Goal: Task Accomplishment & Management: Manage account settings

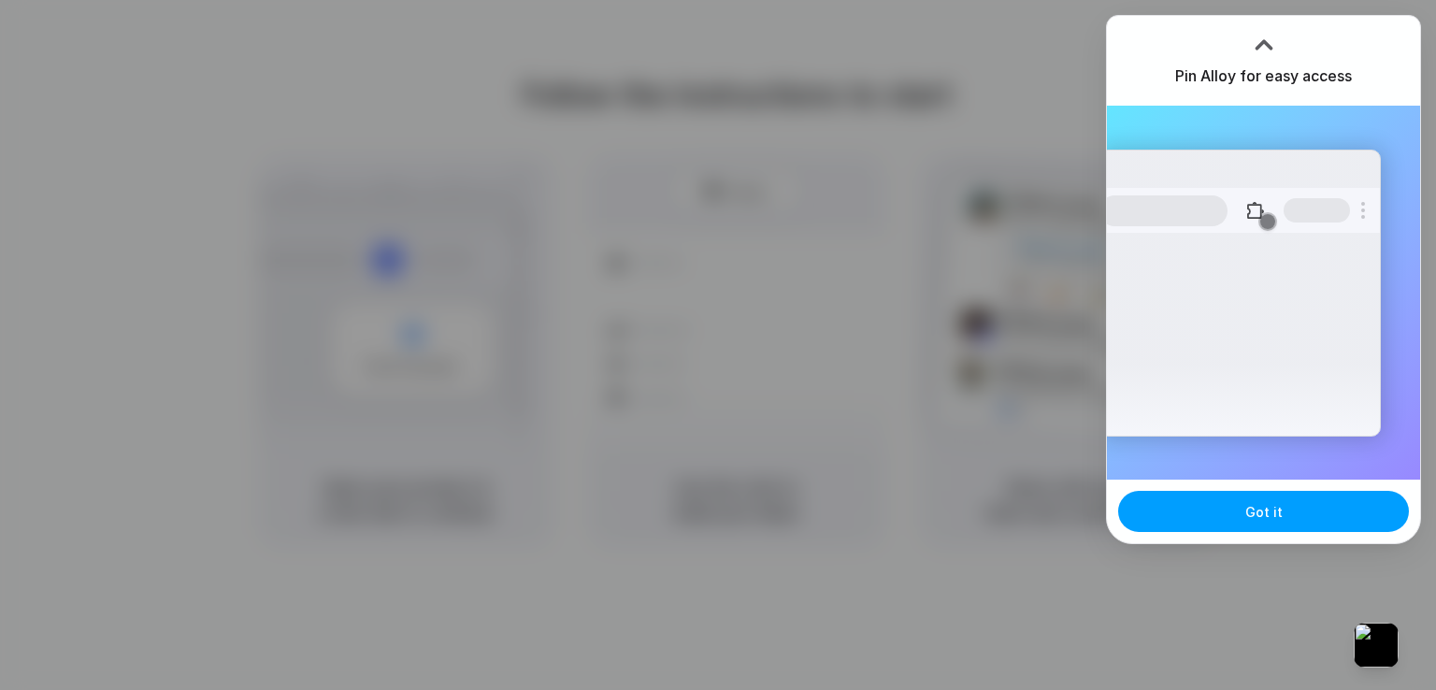
click at [1256, 500] on button "Got it" at bounding box center [1263, 511] width 291 height 41
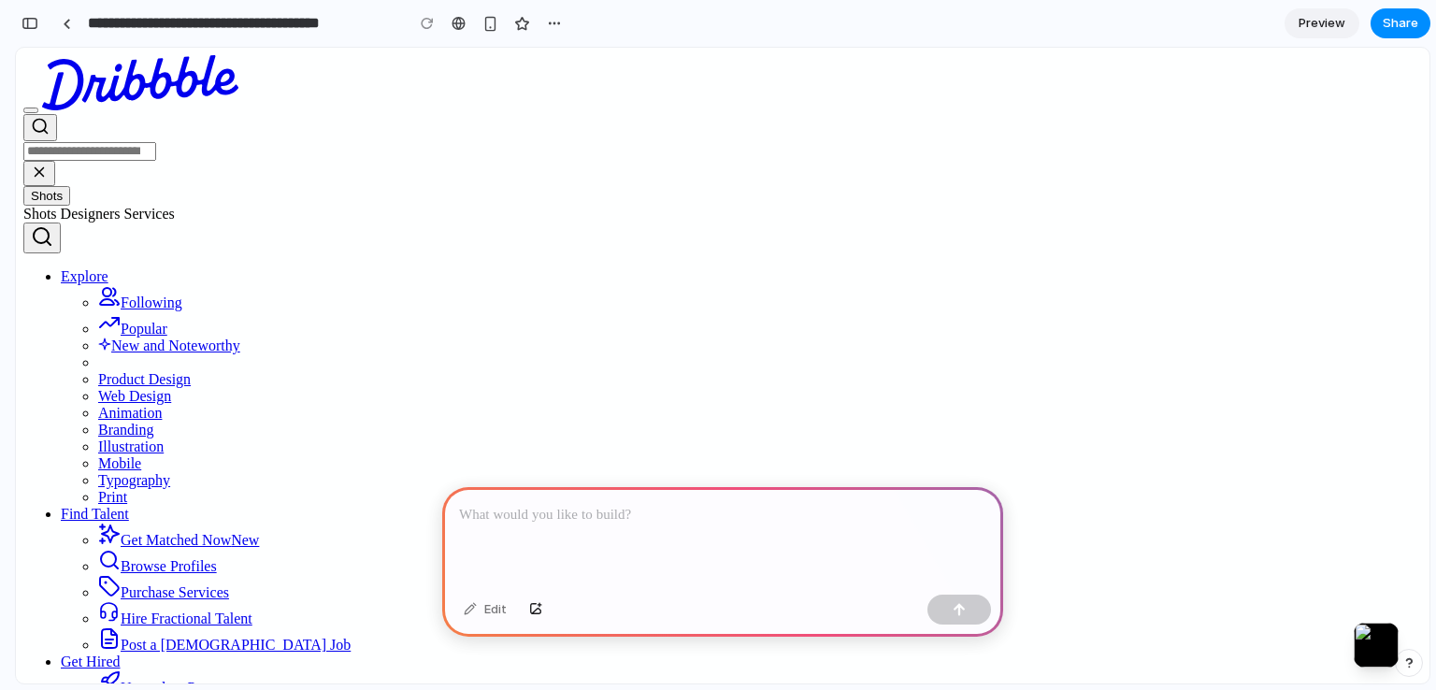
click at [63, 189] on span "Shots" at bounding box center [47, 196] width 32 height 14
click at [70, 186] on button "Shots" at bounding box center [46, 196] width 47 height 20
click at [114, 84] on icon "Dribbble: the community for graphic design" at bounding box center [140, 82] width 196 height 55
click at [566, 522] on div at bounding box center [722, 537] width 561 height 100
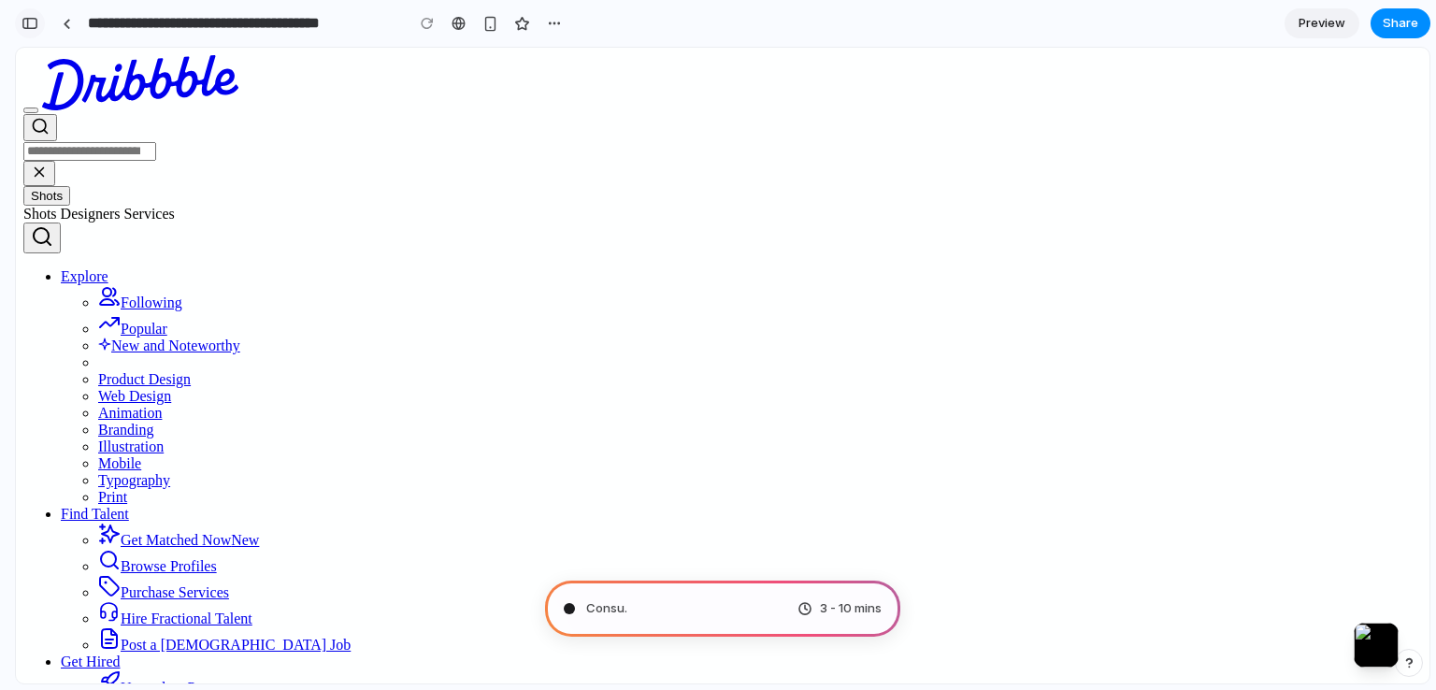
click at [28, 20] on div "button" at bounding box center [30, 23] width 17 height 13
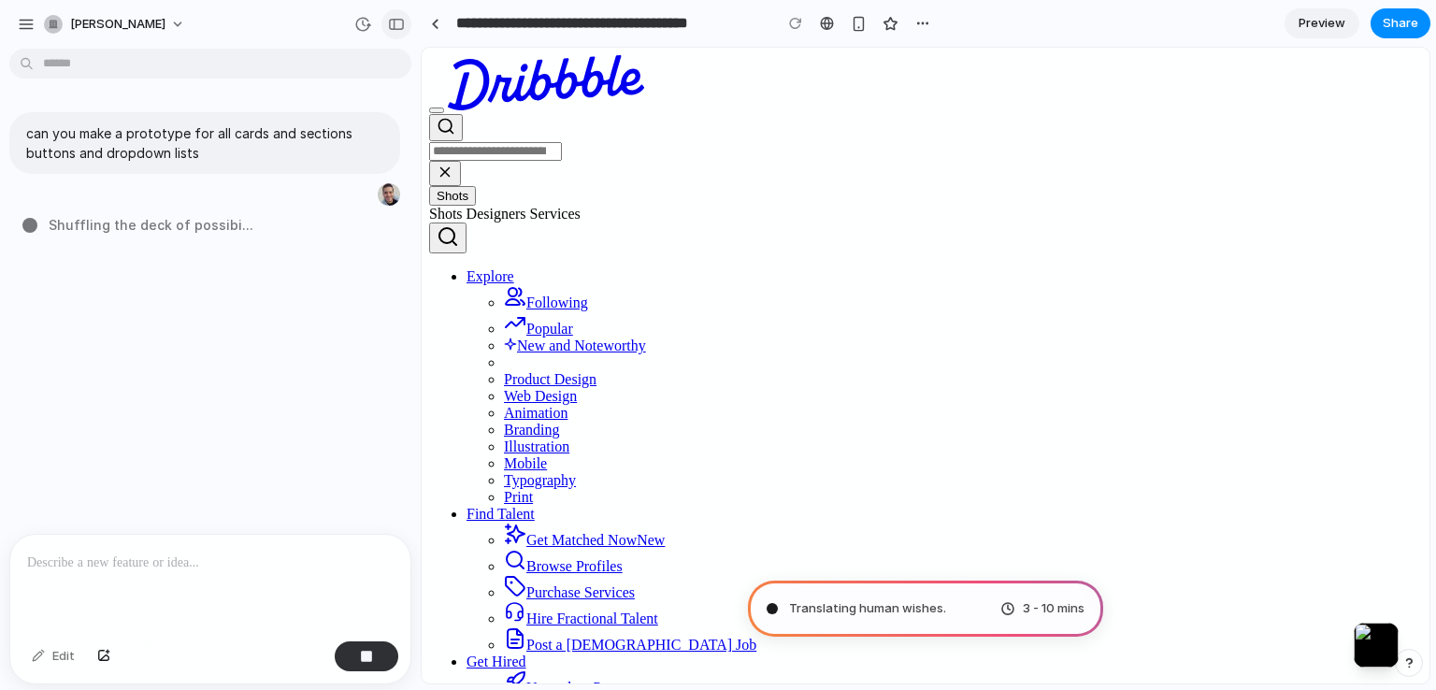
click at [401, 22] on div "button" at bounding box center [396, 24] width 17 height 13
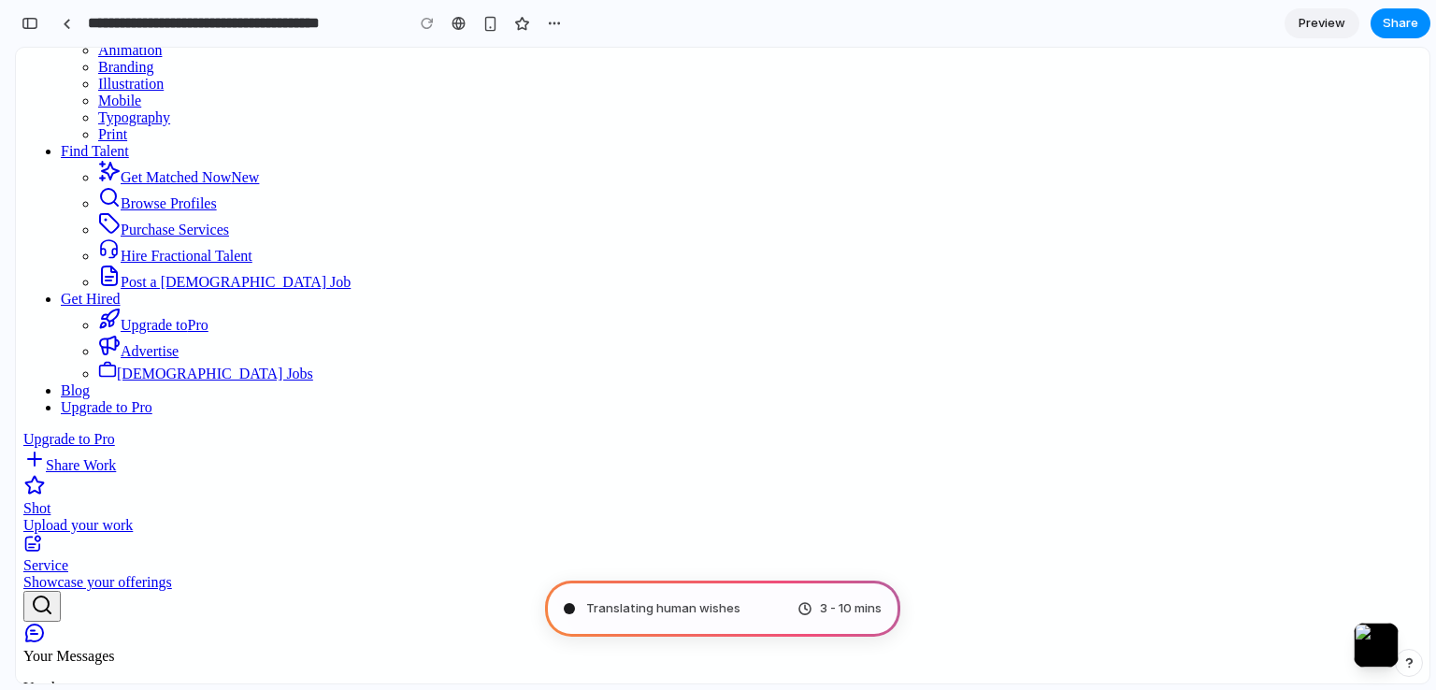
scroll to position [374, 0]
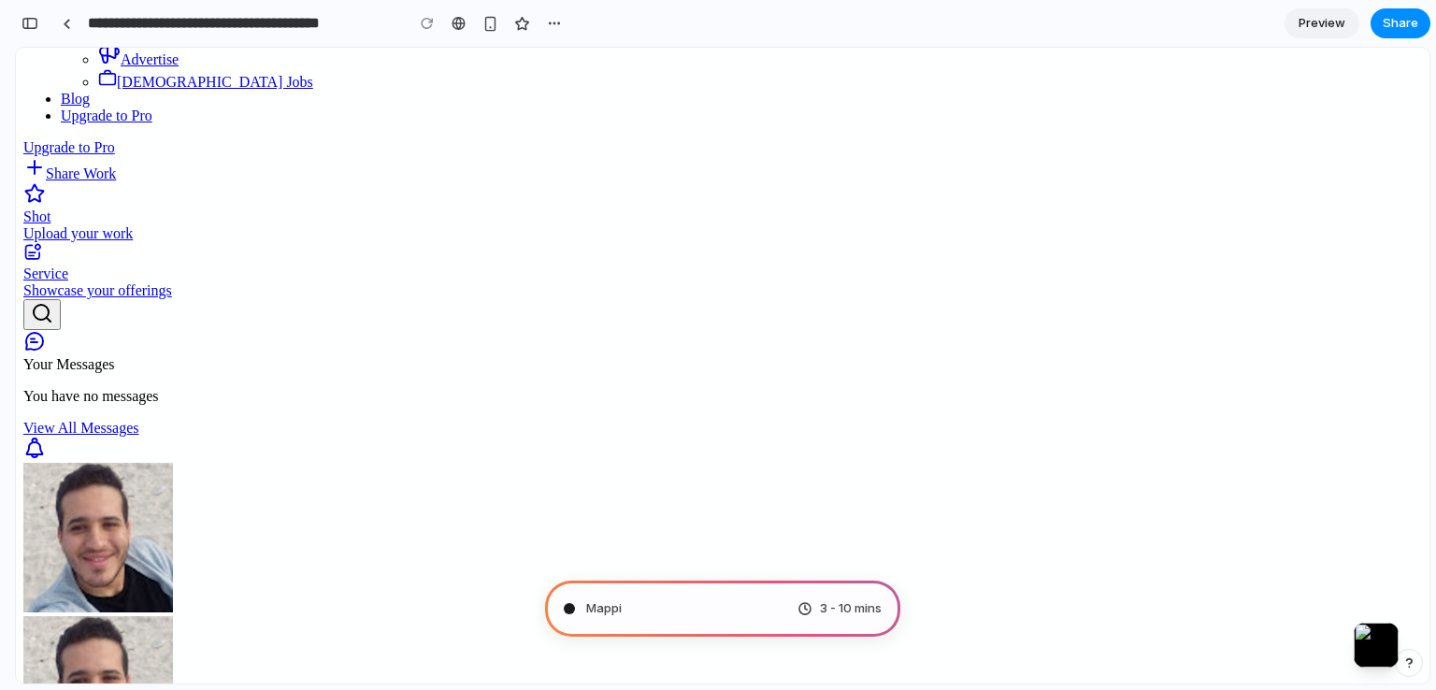
scroll to position [187, 0]
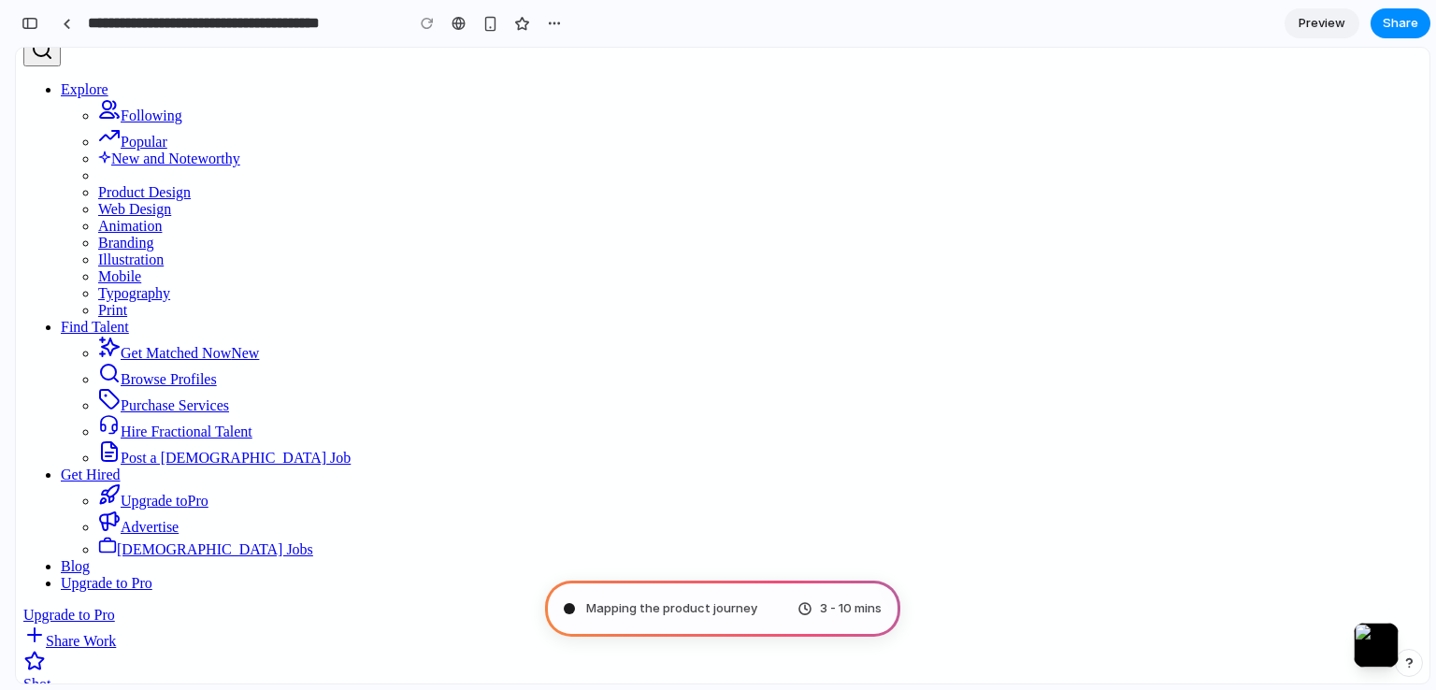
click at [70, 19] on button "Shots" at bounding box center [46, 9] width 47 height 20
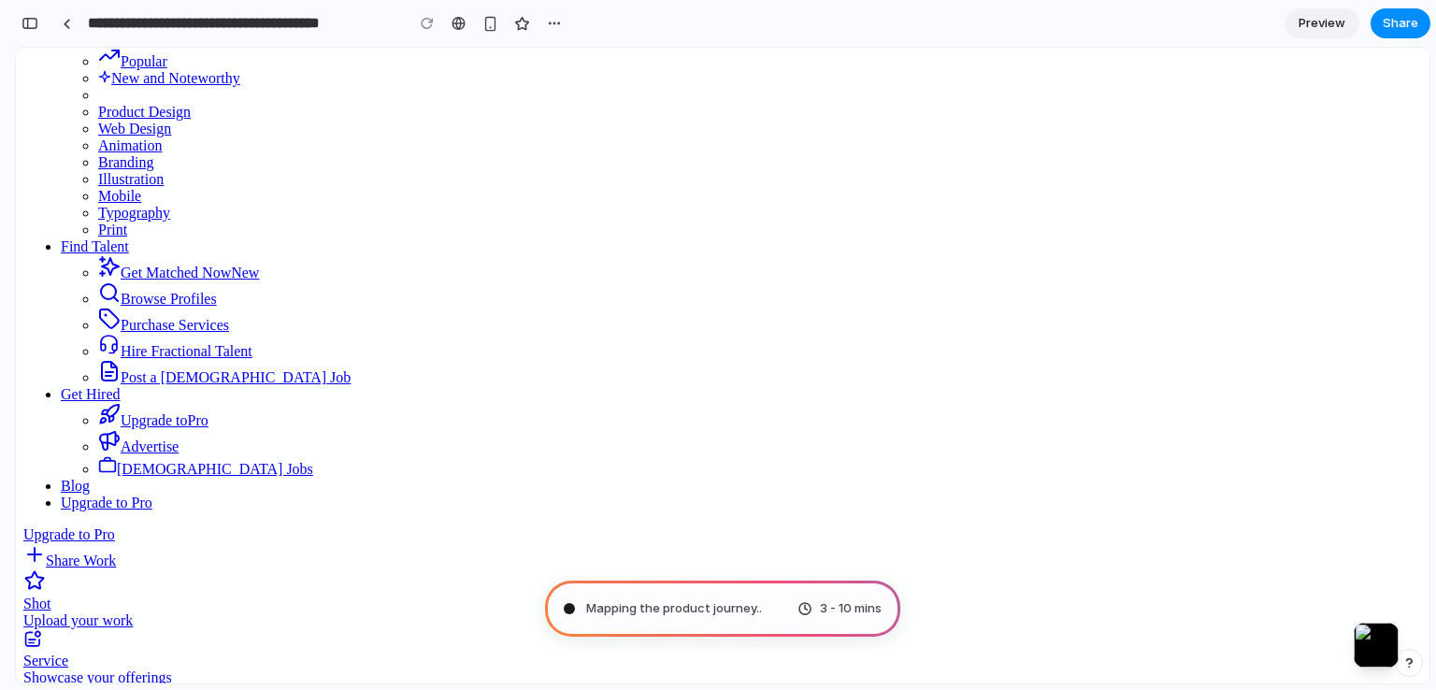
scroll to position [0, 0]
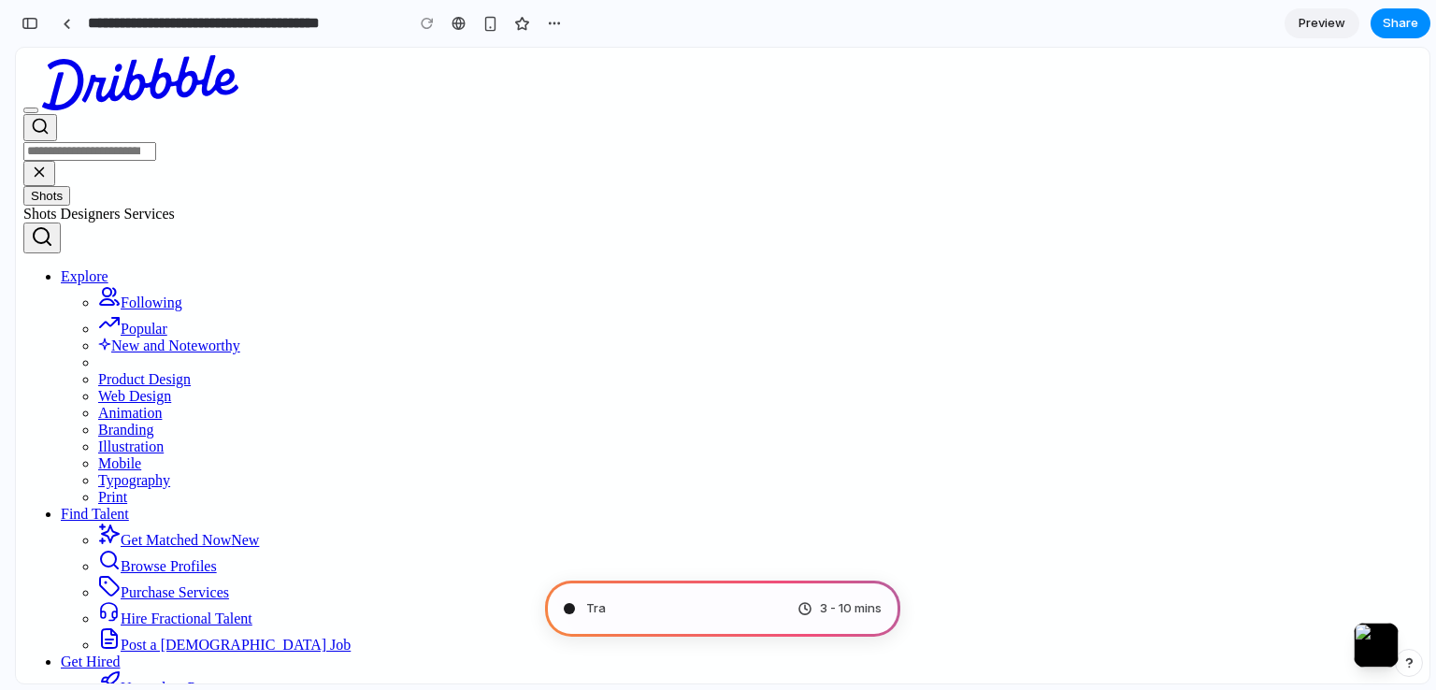
type input "**********"
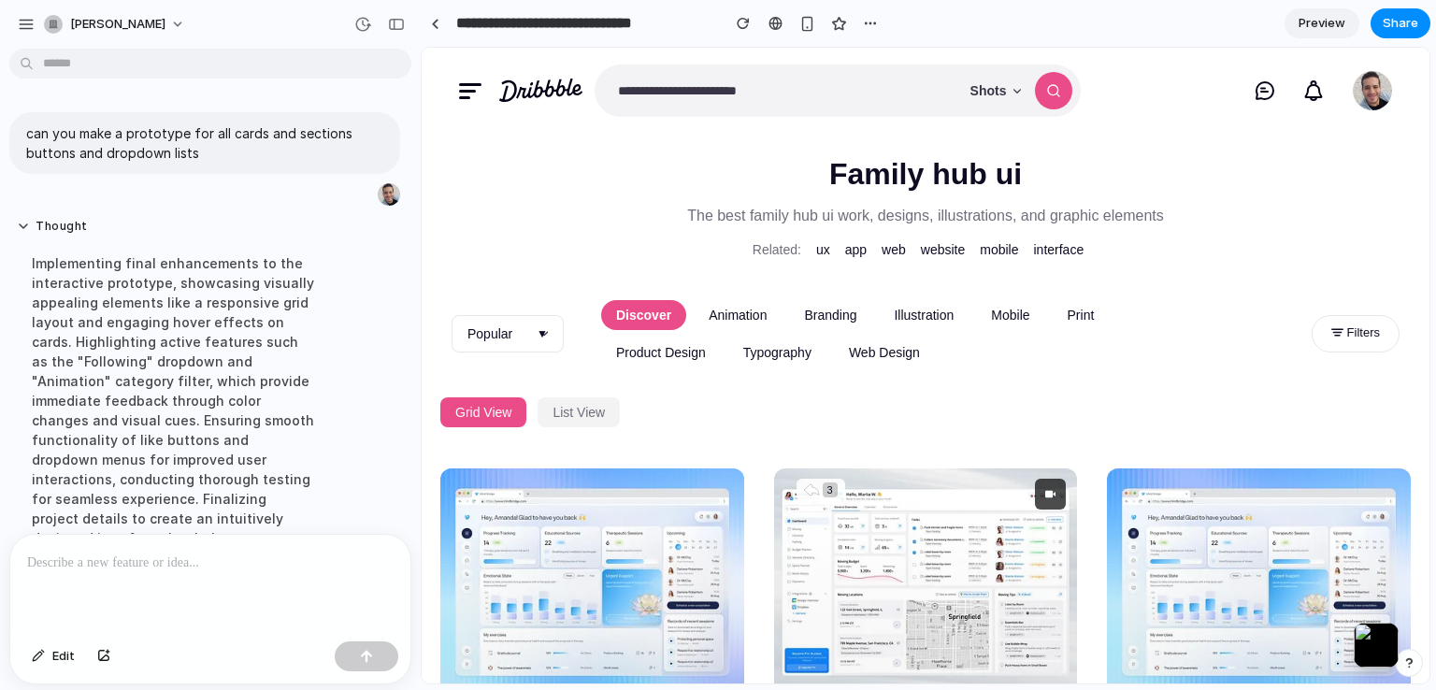
click at [454, 226] on div "family hub ui The best family hub ui work, designs, illustrations, and graphic …" at bounding box center [926, 213] width 1008 height 114
click at [396, 27] on div "button" at bounding box center [396, 24] width 17 height 13
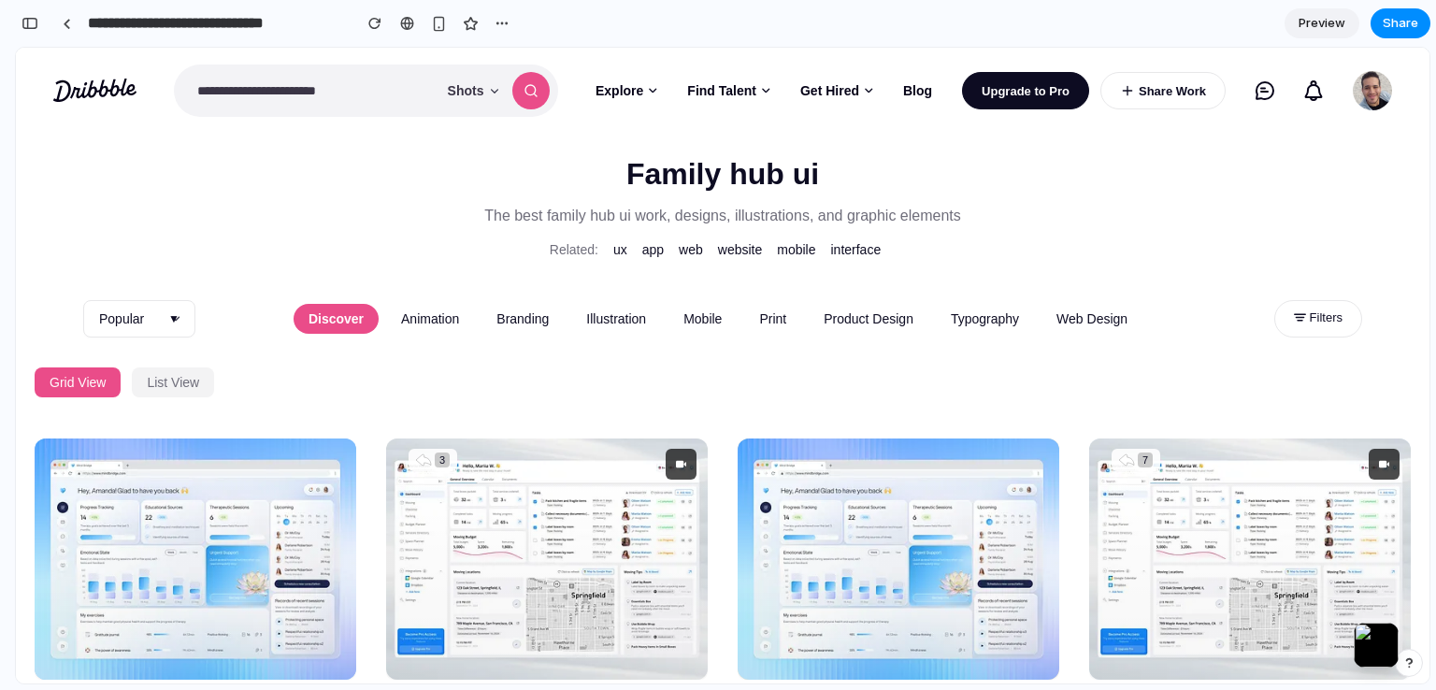
click at [1326, 20] on span "Preview" at bounding box center [1322, 23] width 47 height 19
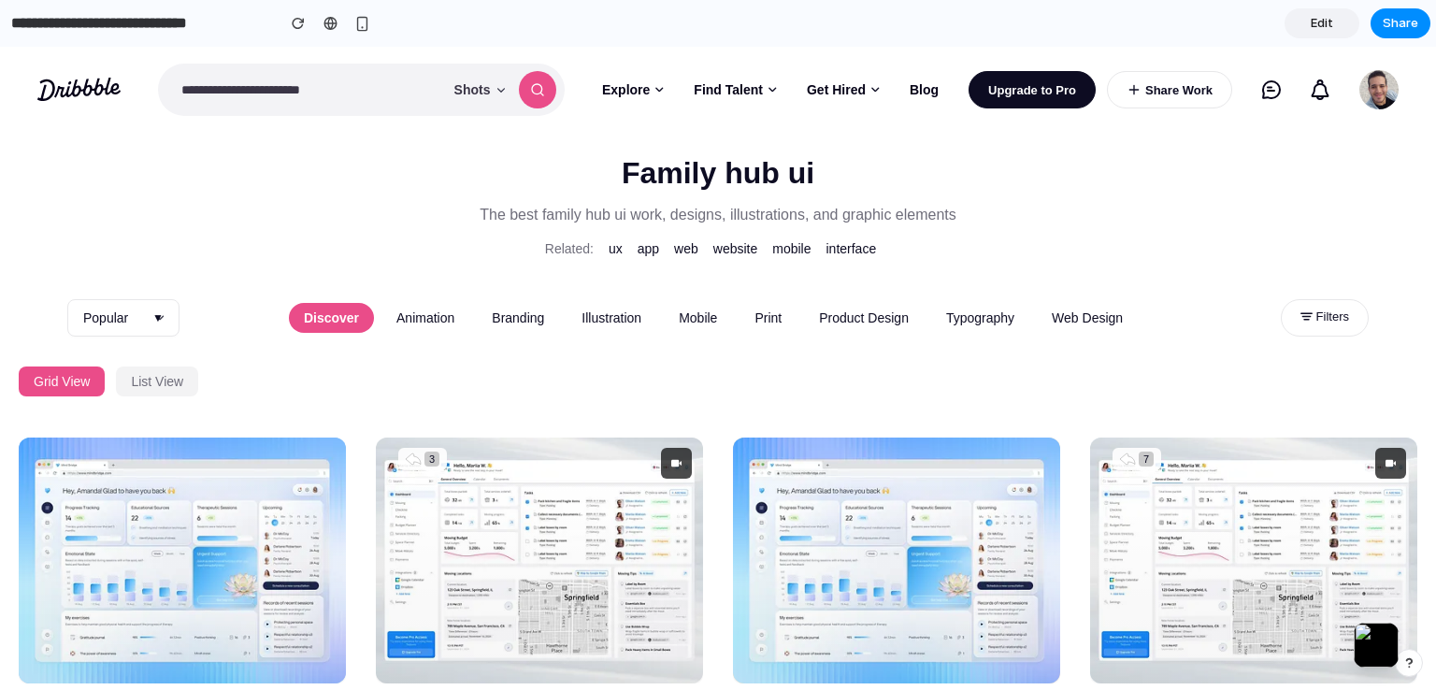
click at [1328, 23] on span "Edit" at bounding box center [1322, 23] width 22 height 19
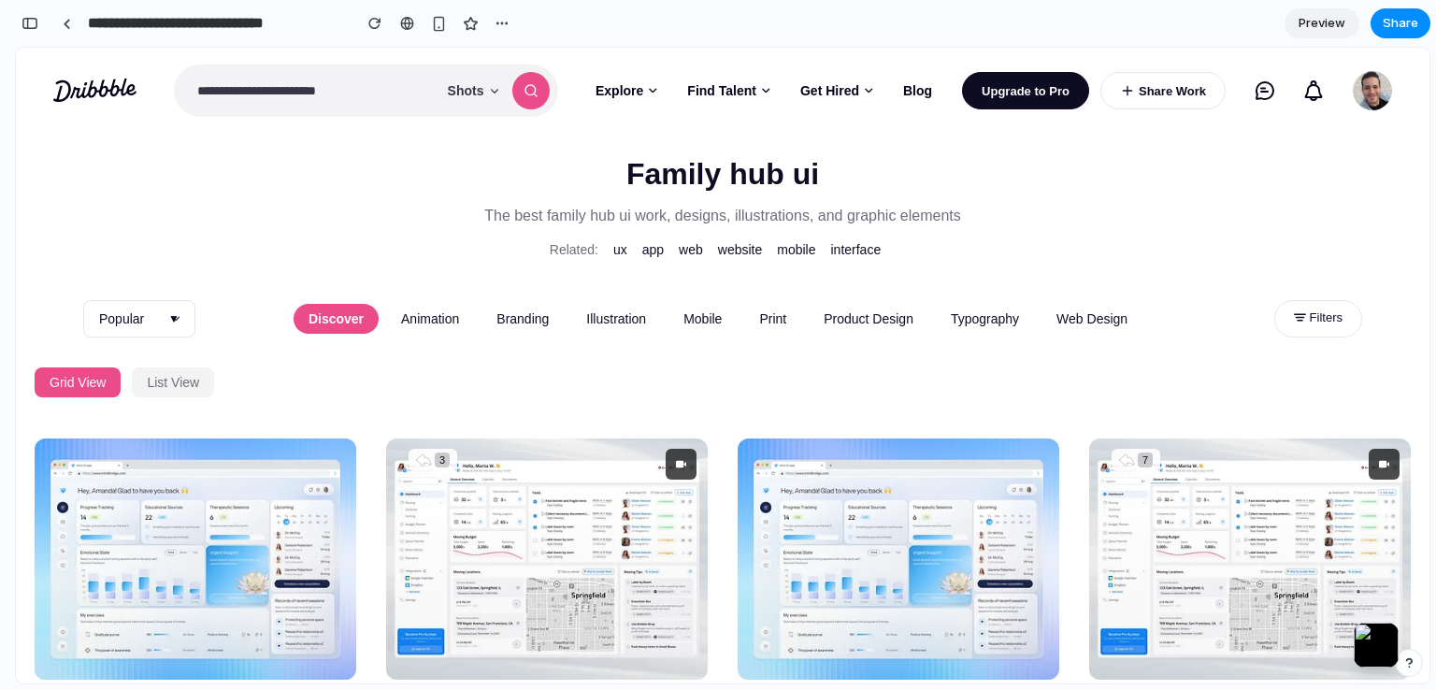
scroll to position [416, 0]
click at [502, 23] on div "button" at bounding box center [502, 23] width 15 height 15
click at [502, 23] on div "Duplicate Delete" at bounding box center [718, 345] width 1436 height 690
click at [502, 23] on div "button" at bounding box center [502, 23] width 15 height 15
click at [502, 23] on div "Duplicate Delete" at bounding box center [718, 345] width 1436 height 690
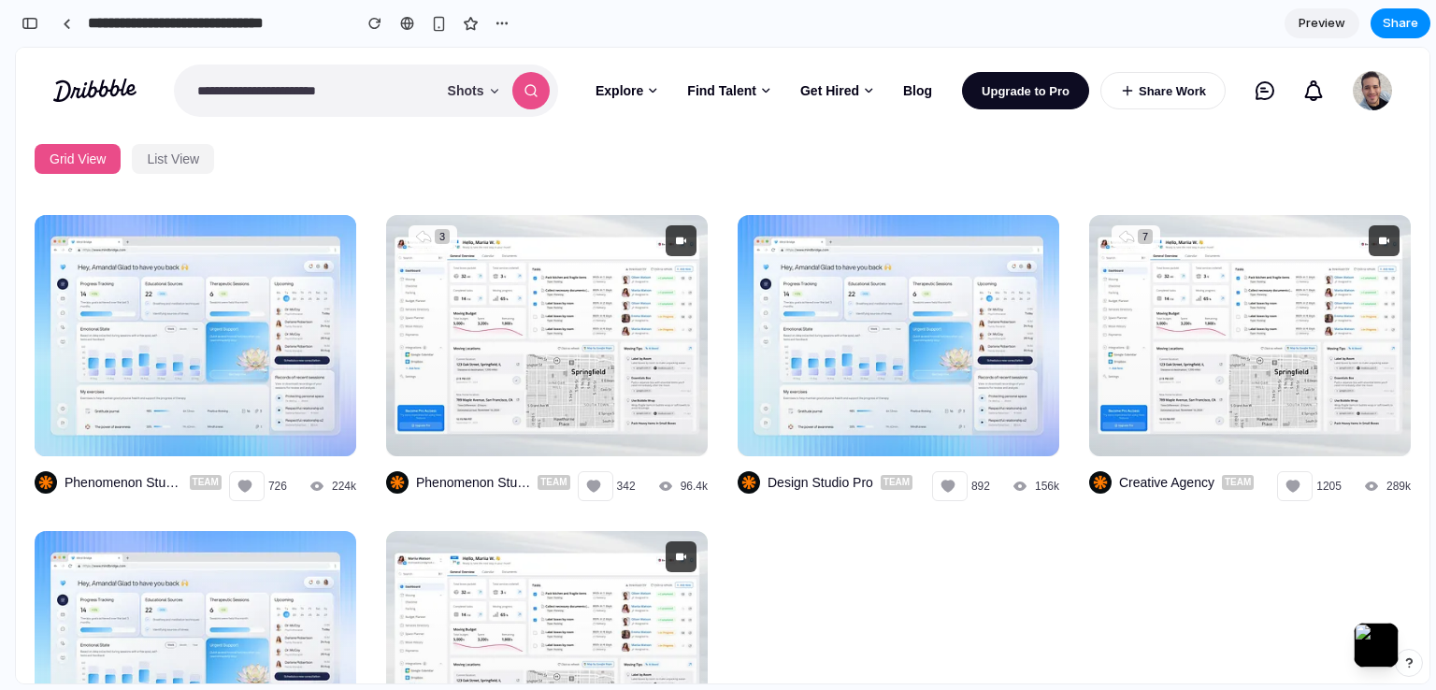
scroll to position [0, 0]
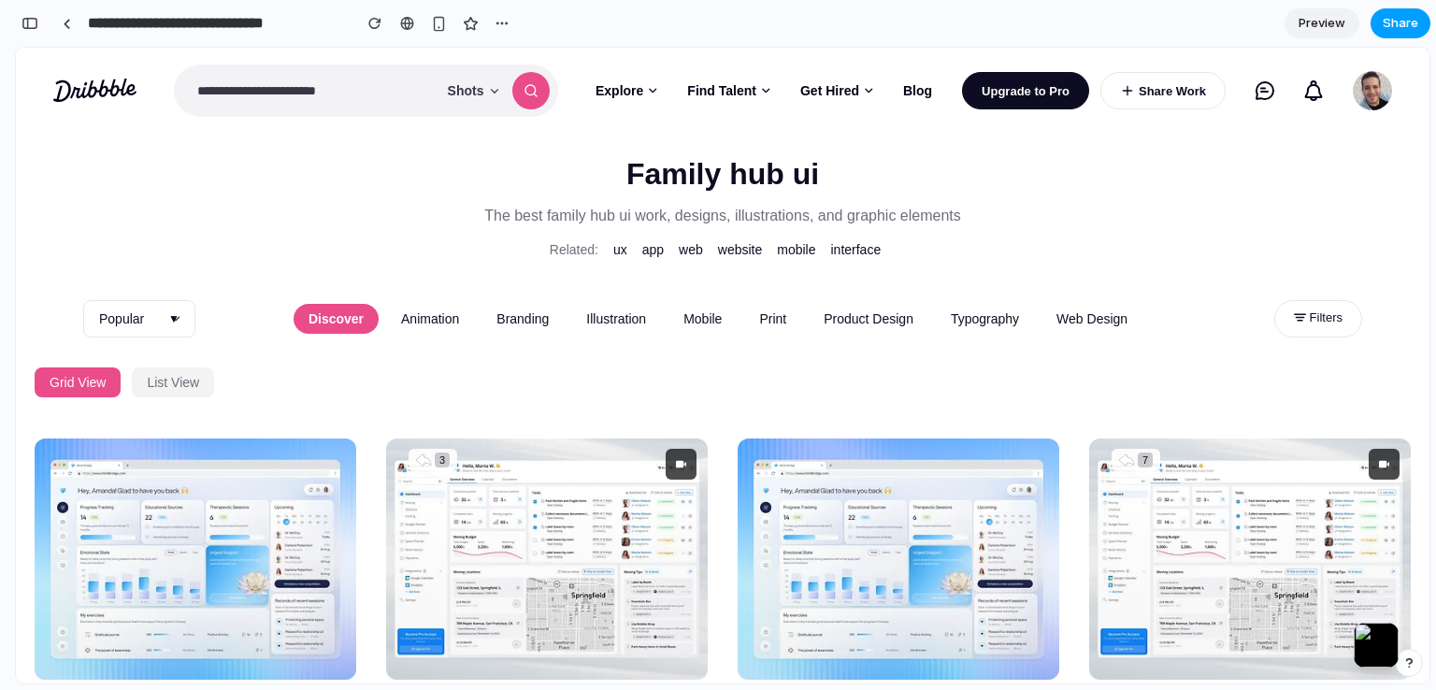
click at [1422, 26] on button "Share" at bounding box center [1401, 23] width 60 height 30
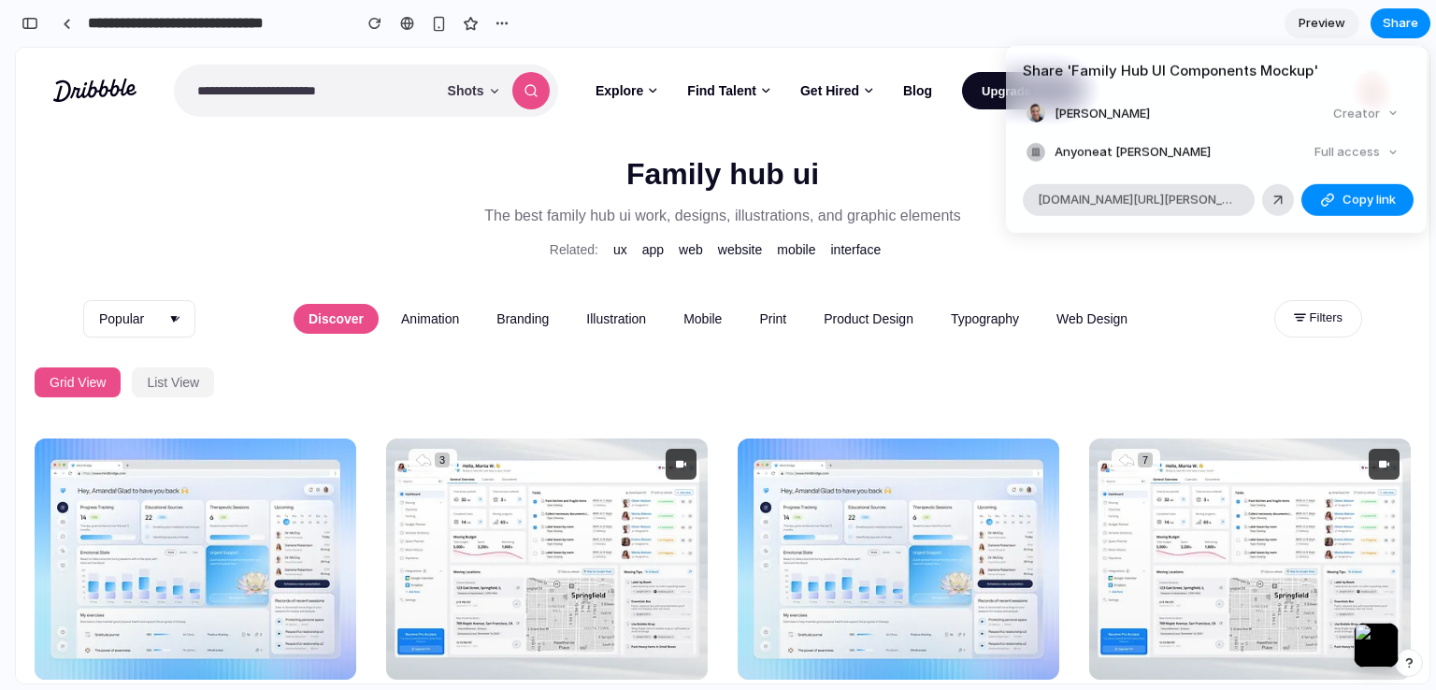
click at [1376, 152] on div "Full access" at bounding box center [1356, 152] width 99 height 26
click at [1395, 153] on div "Full access" at bounding box center [1356, 152] width 99 height 26
click at [1325, 158] on div "Full access" at bounding box center [1356, 152] width 99 height 26
click at [1327, 158] on div "Full access" at bounding box center [1356, 152] width 99 height 26
click at [1328, 158] on div "Full access" at bounding box center [1356, 152] width 99 height 26
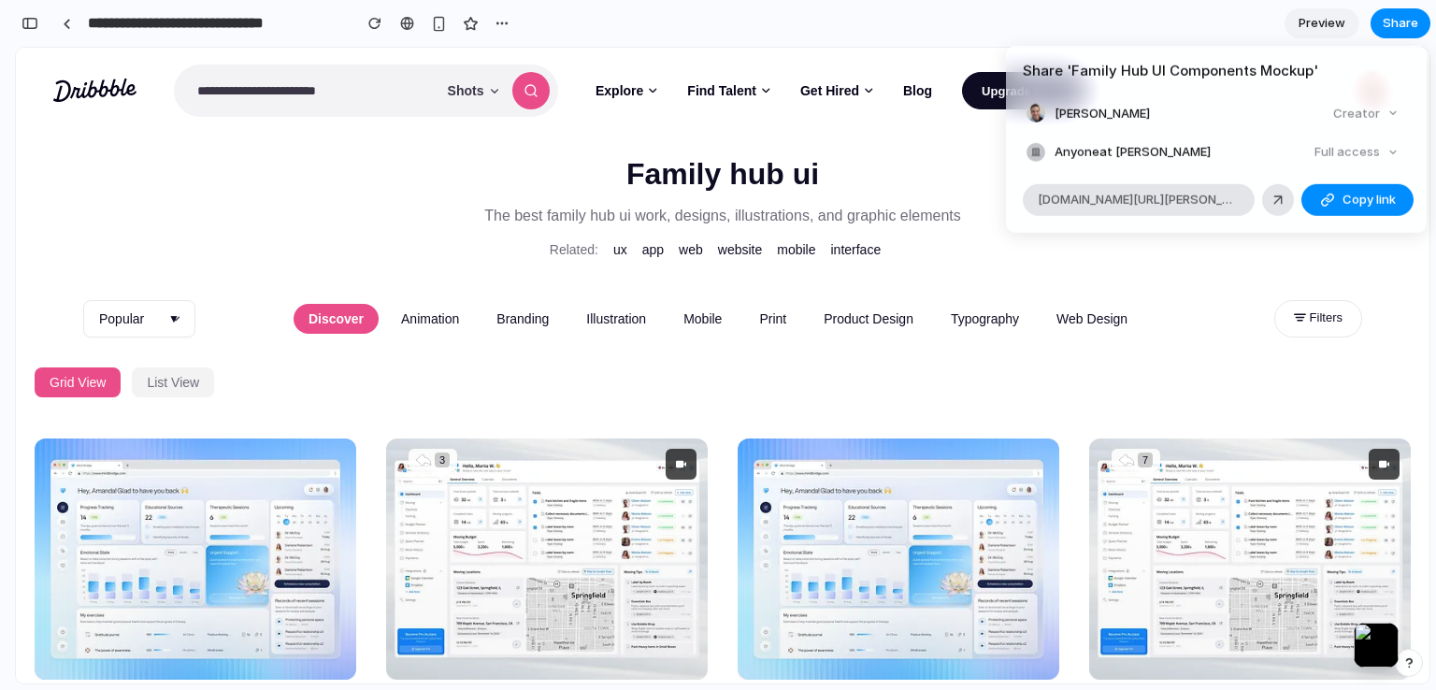
click at [1330, 158] on div "Full access" at bounding box center [1356, 152] width 99 height 26
click at [1339, 157] on div "Full access" at bounding box center [1356, 152] width 99 height 26
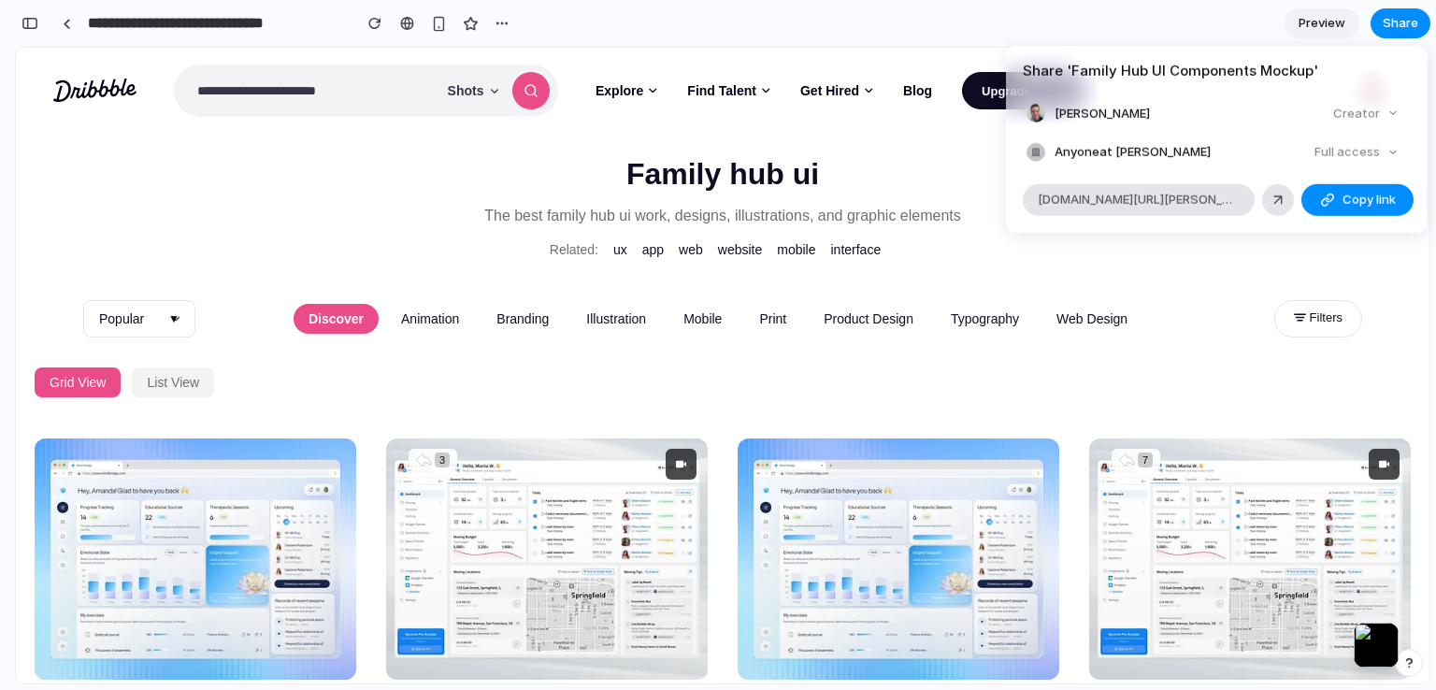
click at [1339, 157] on div "Full access" at bounding box center [1356, 152] width 99 height 26
click at [1341, 157] on div "Full access" at bounding box center [1356, 152] width 99 height 26
click at [1343, 156] on div "Full access" at bounding box center [1356, 152] width 99 height 26
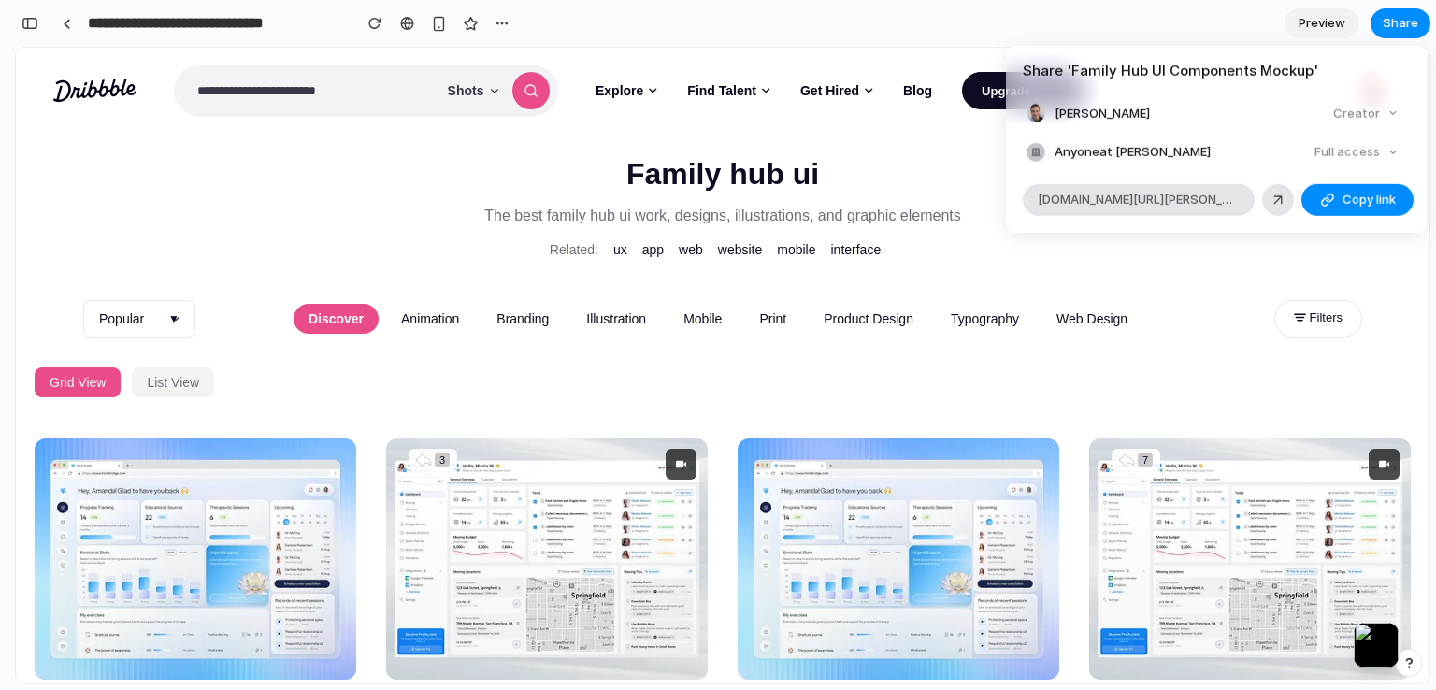
click at [1393, 107] on div "Creator" at bounding box center [1366, 113] width 80 height 26
click at [1391, 113] on div "Creator" at bounding box center [1366, 113] width 80 height 26
click at [1390, 114] on div "Creator" at bounding box center [1366, 113] width 80 height 26
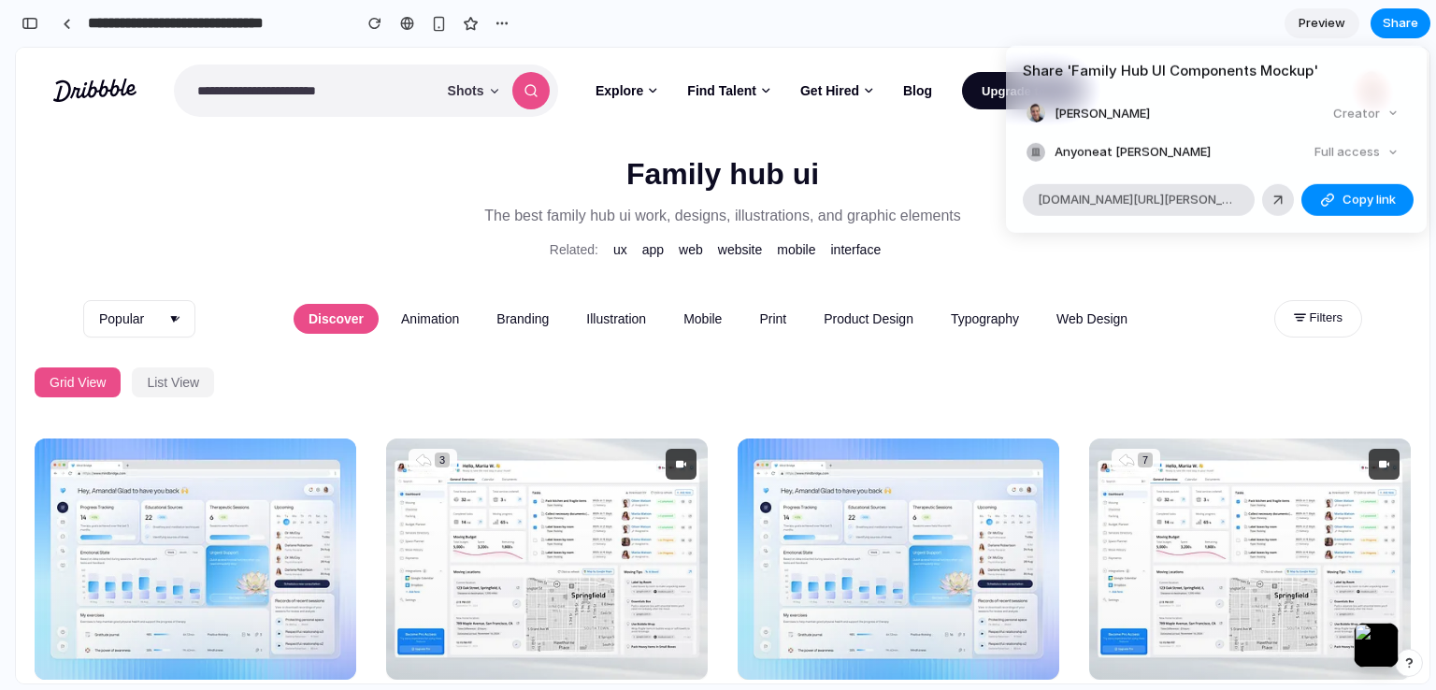
click at [1390, 114] on div "Creator" at bounding box center [1366, 113] width 80 height 26
click at [1390, 113] on div "Creator" at bounding box center [1366, 113] width 80 height 26
click at [1181, 18] on div "Share ' Family Hub UI Components Mockup ' Mustafa Nabil Creator Anyone at Musta…" at bounding box center [718, 345] width 1436 height 690
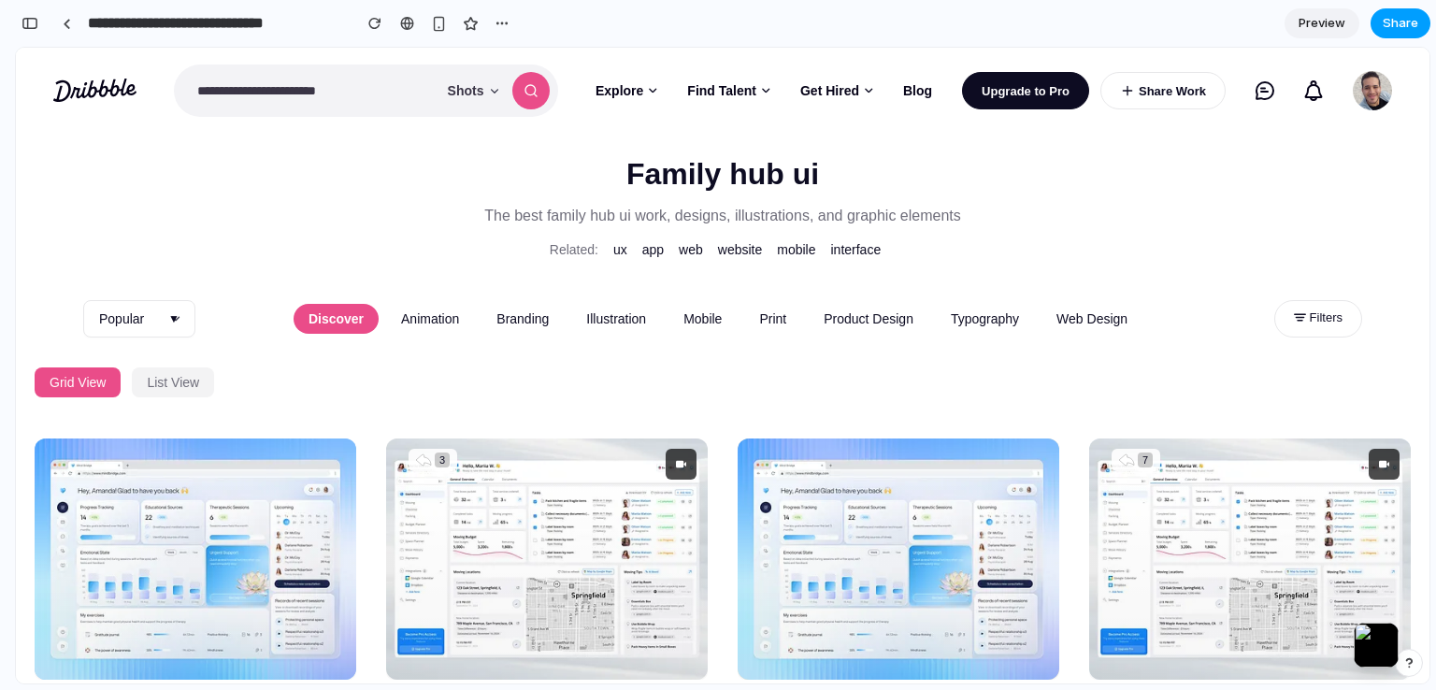
click at [1390, 31] on span "Share" at bounding box center [1401, 23] width 36 height 19
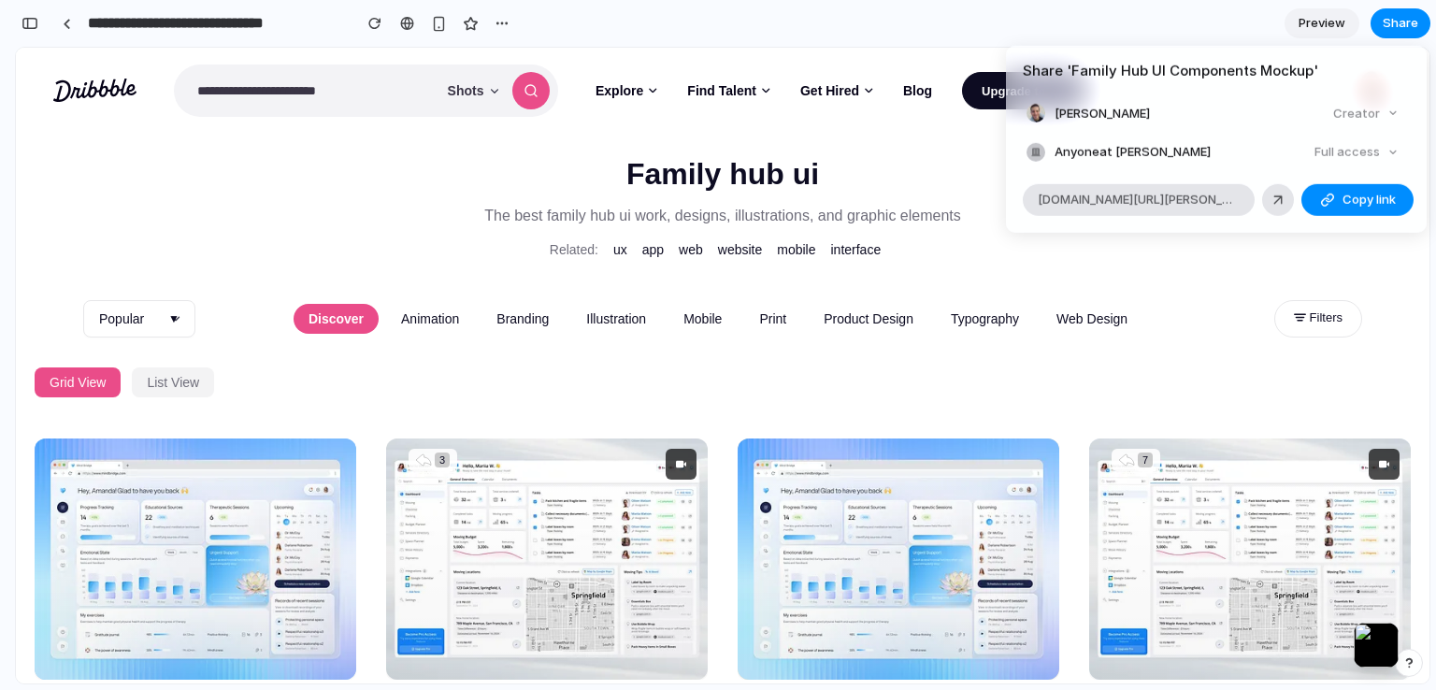
click at [1319, 148] on div "Full access" at bounding box center [1356, 152] width 99 height 26
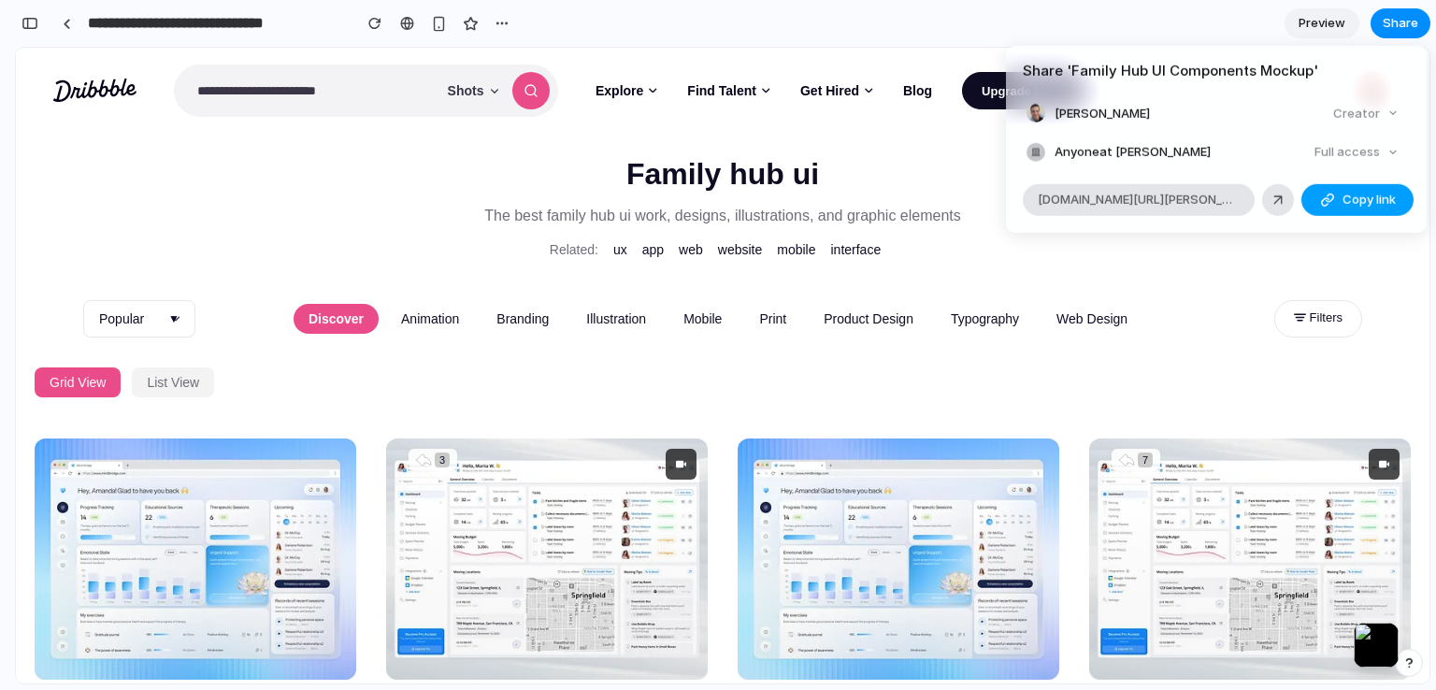
click at [1335, 205] on button "Copy link" at bounding box center [1358, 199] width 112 height 32
click at [1356, 155] on div "Full access" at bounding box center [1356, 152] width 99 height 26
click at [922, 23] on div "Share ' Family Hub UI Components Mockup ' Mustafa Nabil Creator Anyone at Musta…" at bounding box center [718, 345] width 1436 height 690
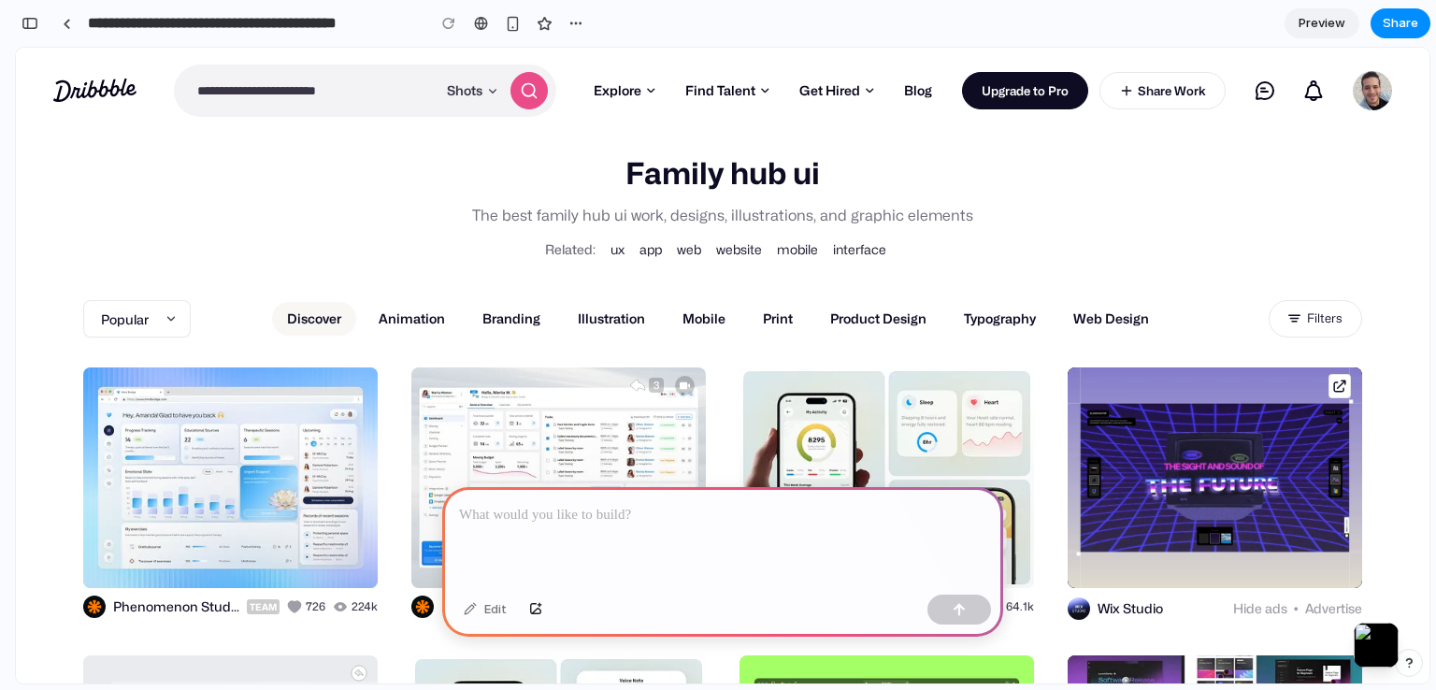
click at [696, 489] on div at bounding box center [722, 537] width 561 height 100
click at [620, 517] on p at bounding box center [722, 515] width 527 height 22
click at [541, 603] on button "button" at bounding box center [536, 610] width 32 height 30
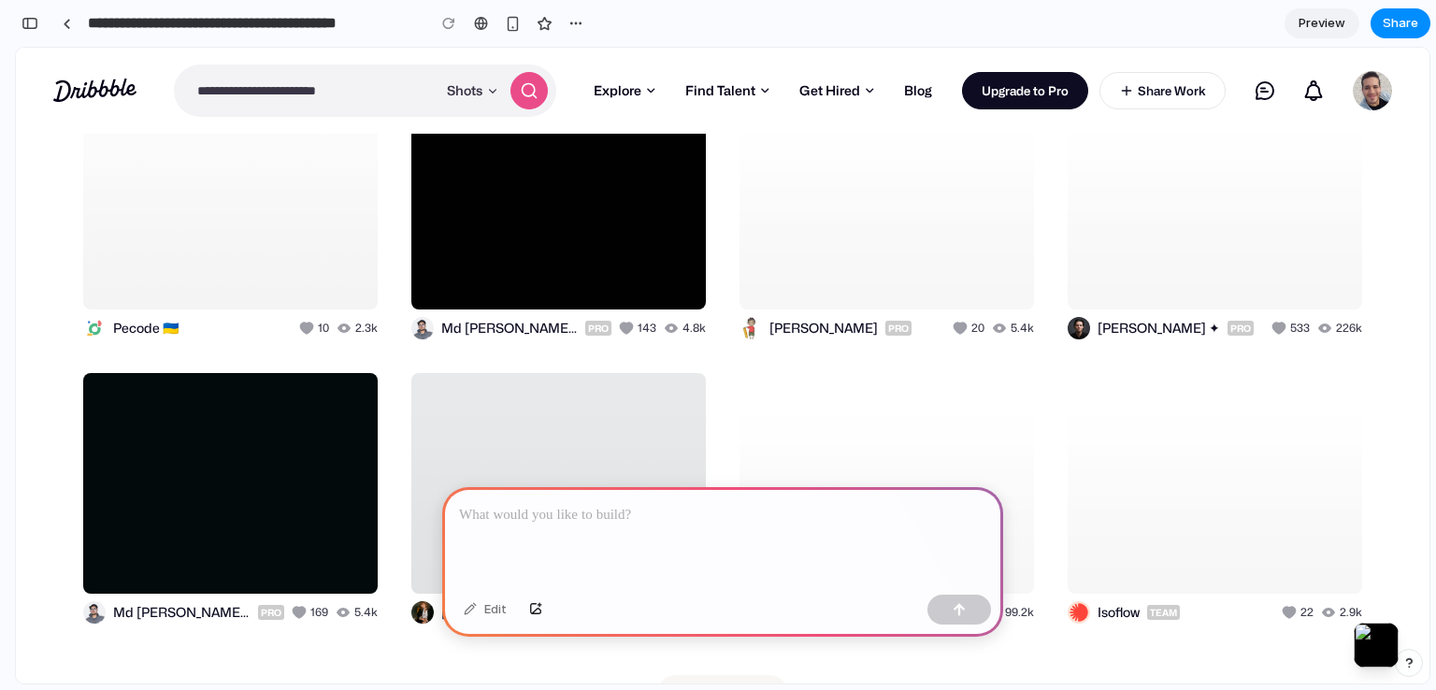
scroll to position [2558, 0]
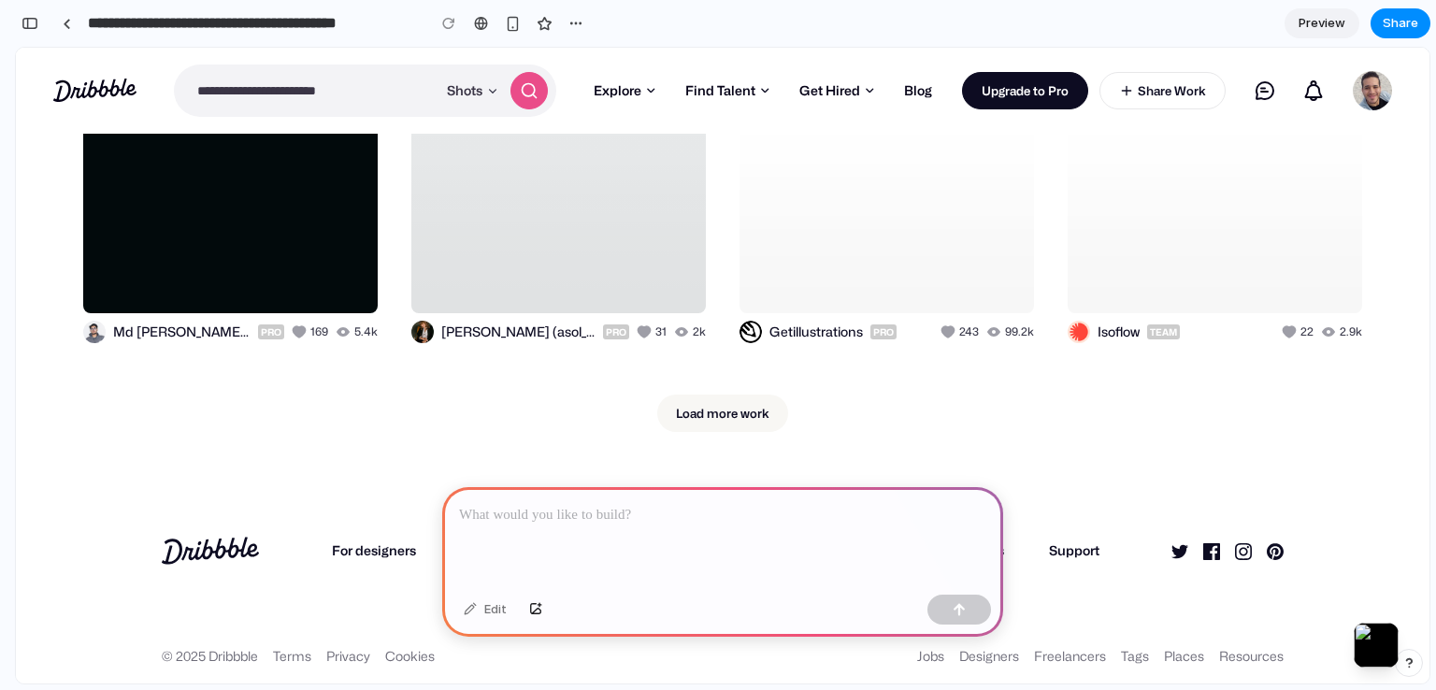
click at [689, 526] on div at bounding box center [722, 537] width 561 height 100
click at [532, 601] on button "button" at bounding box center [536, 610] width 32 height 30
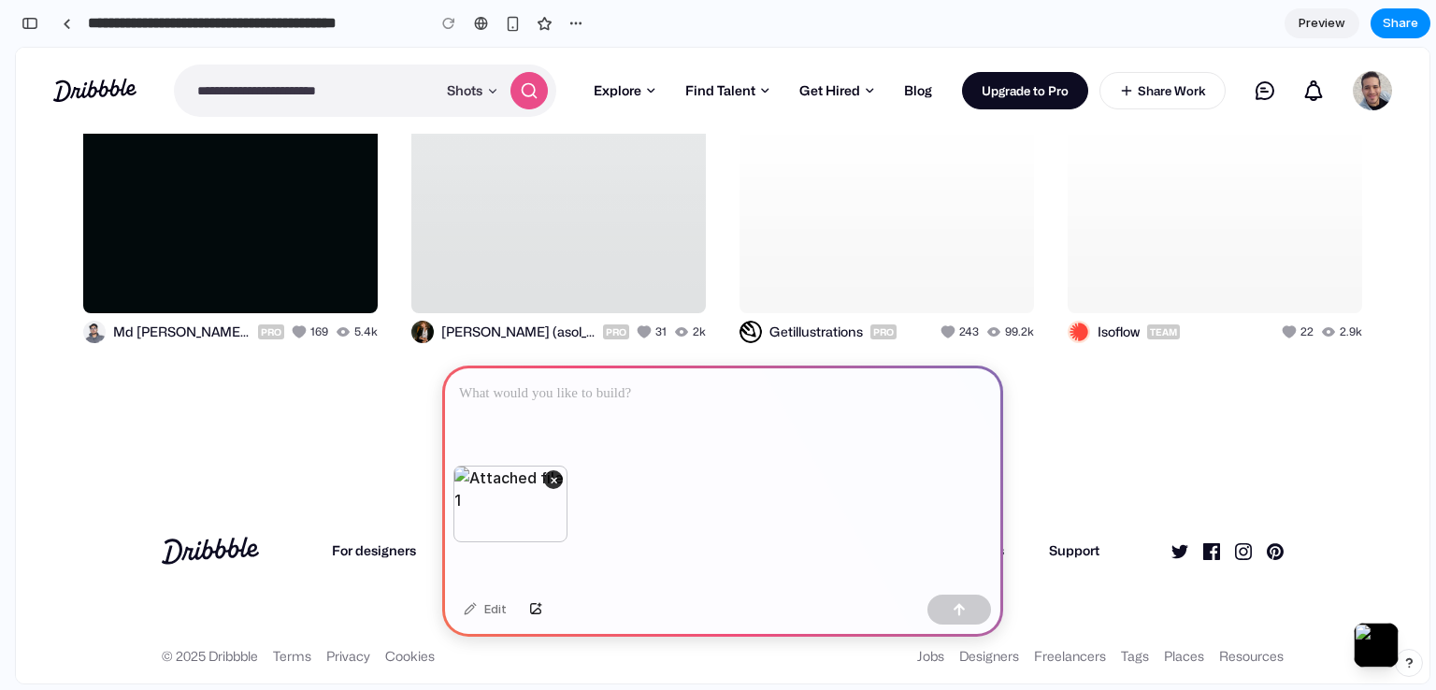
click at [539, 397] on div at bounding box center [722, 416] width 561 height 100
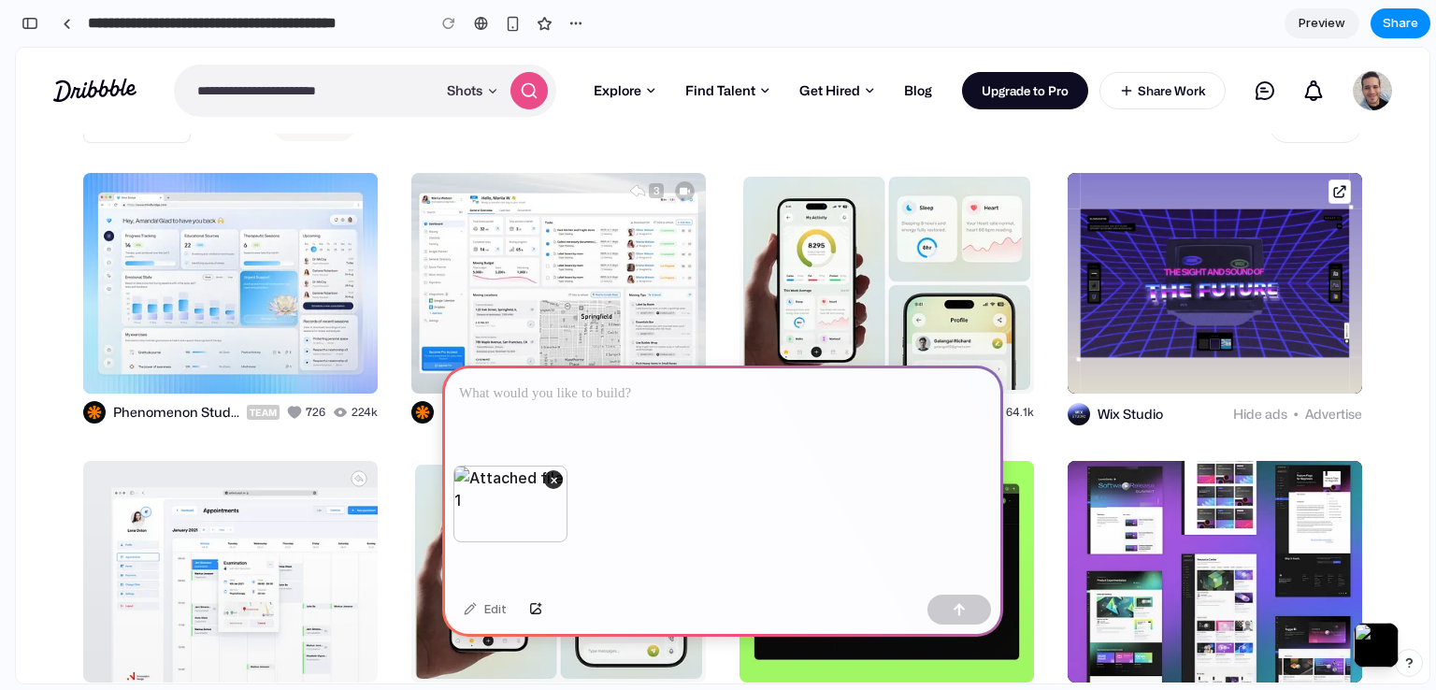
scroll to position [281, 0]
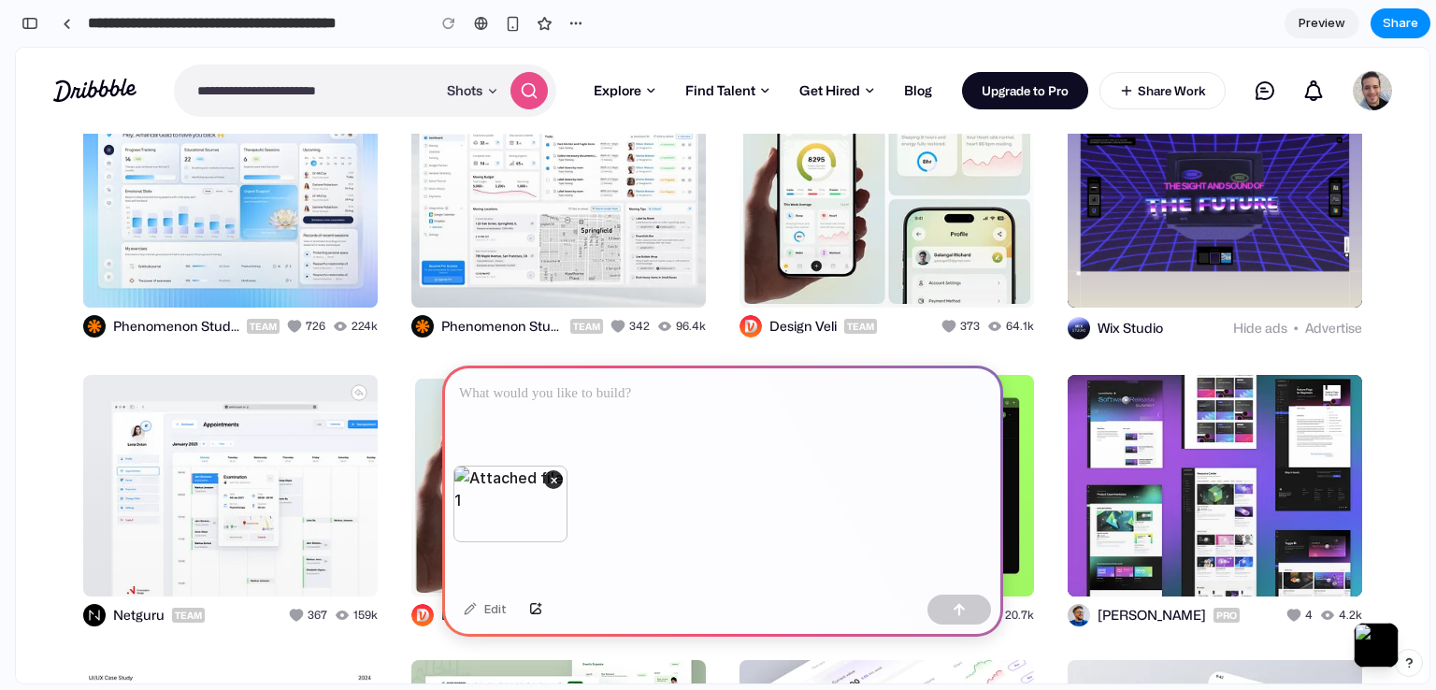
click at [542, 404] on div at bounding box center [722, 416] width 561 height 100
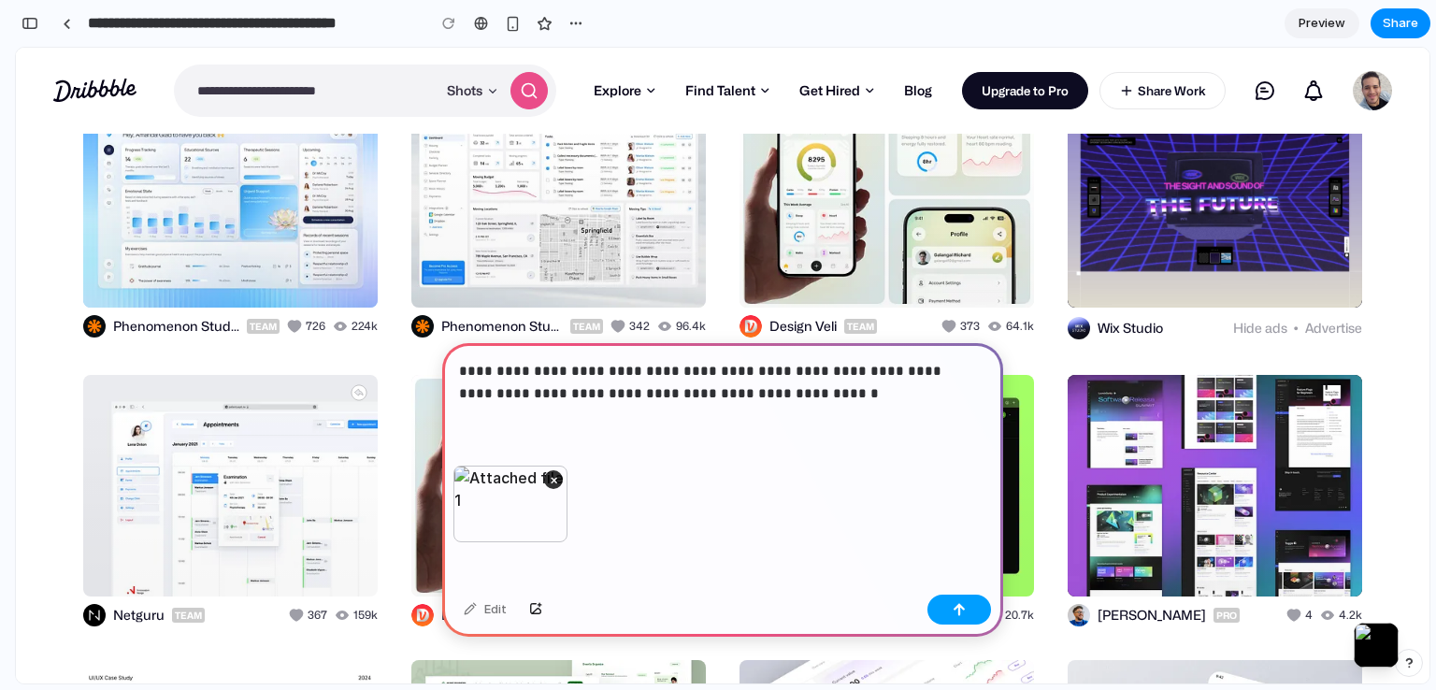
click at [947, 607] on button "button" at bounding box center [960, 610] width 64 height 30
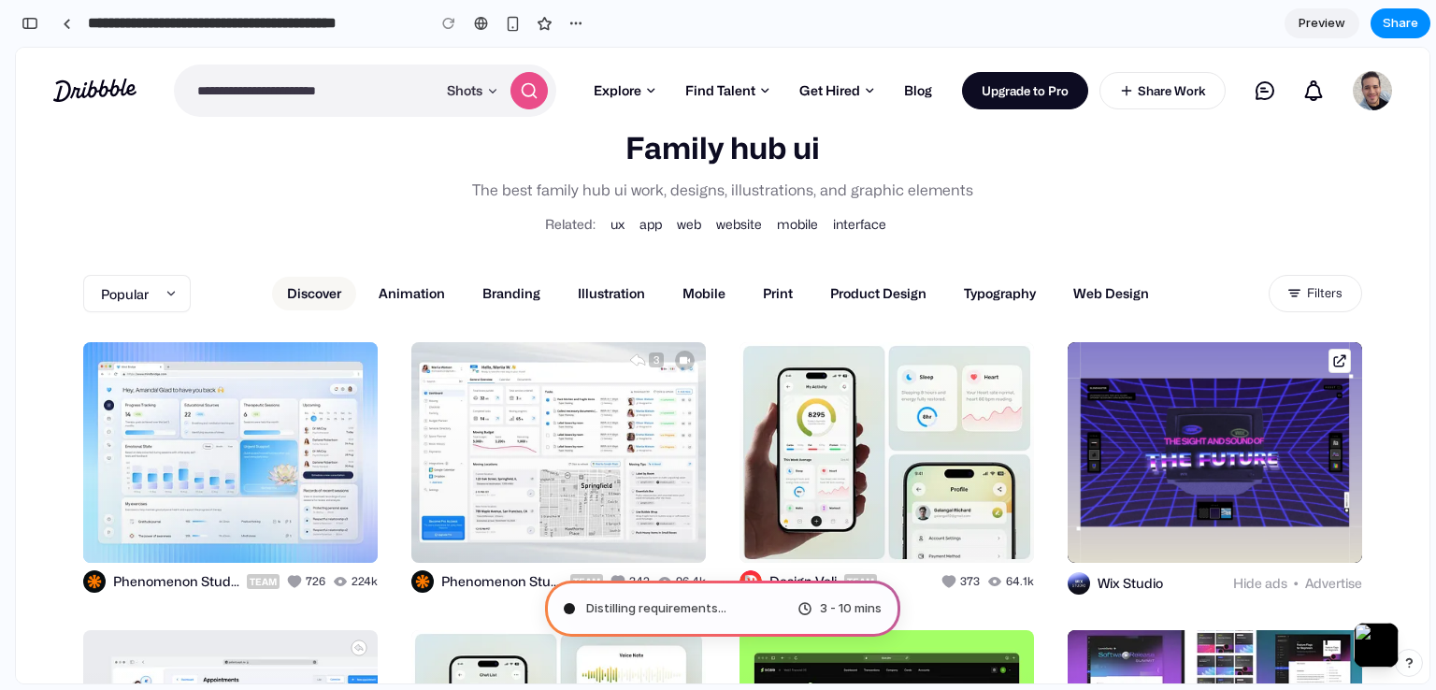
scroll to position [0, 0]
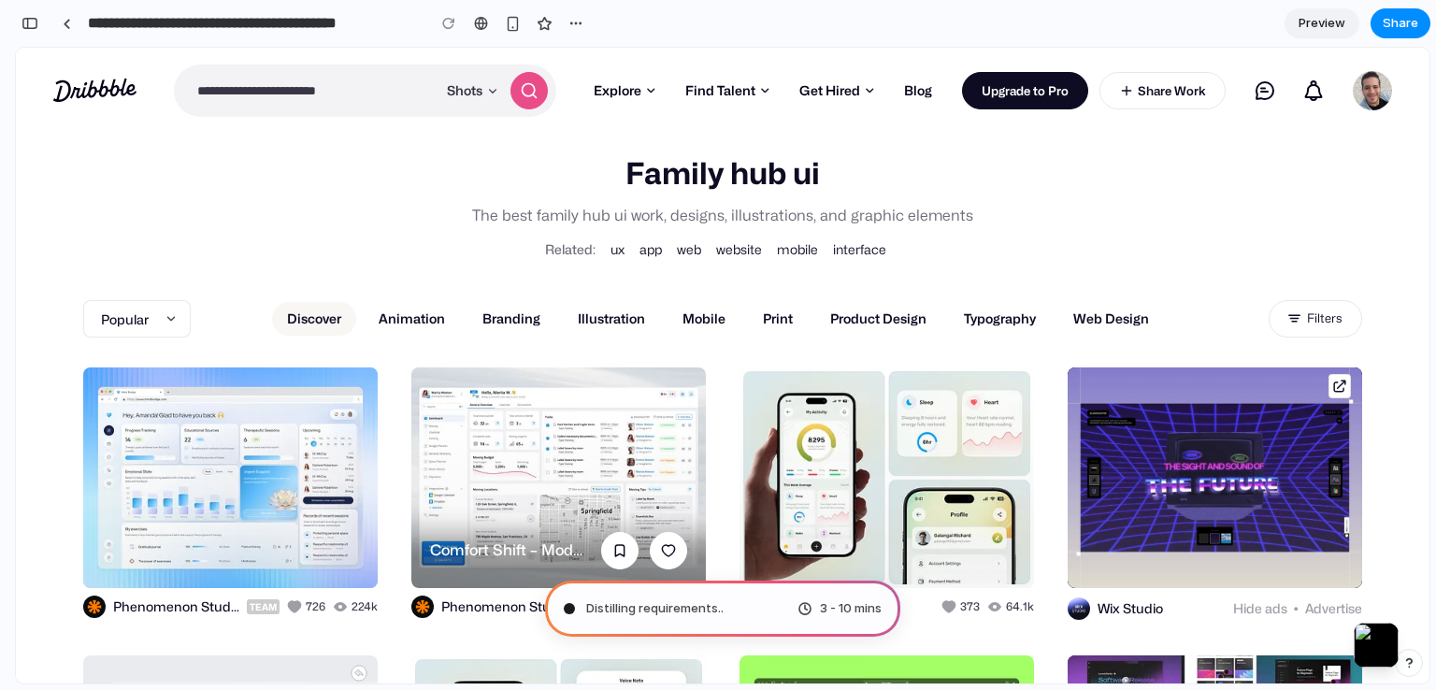
click at [581, 419] on link "View Comfort Shift – Modern Logistics Web App UI Design" at bounding box center [558, 477] width 295 height 221
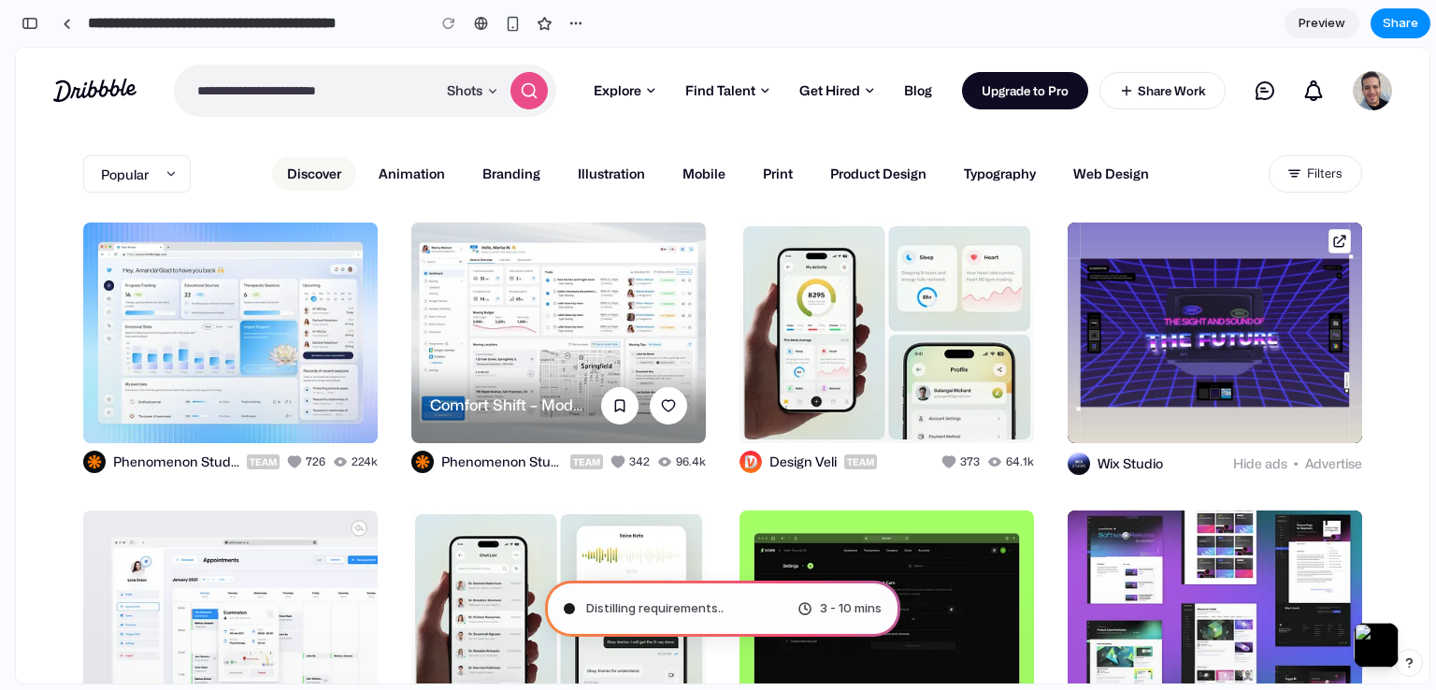
scroll to position [187, 0]
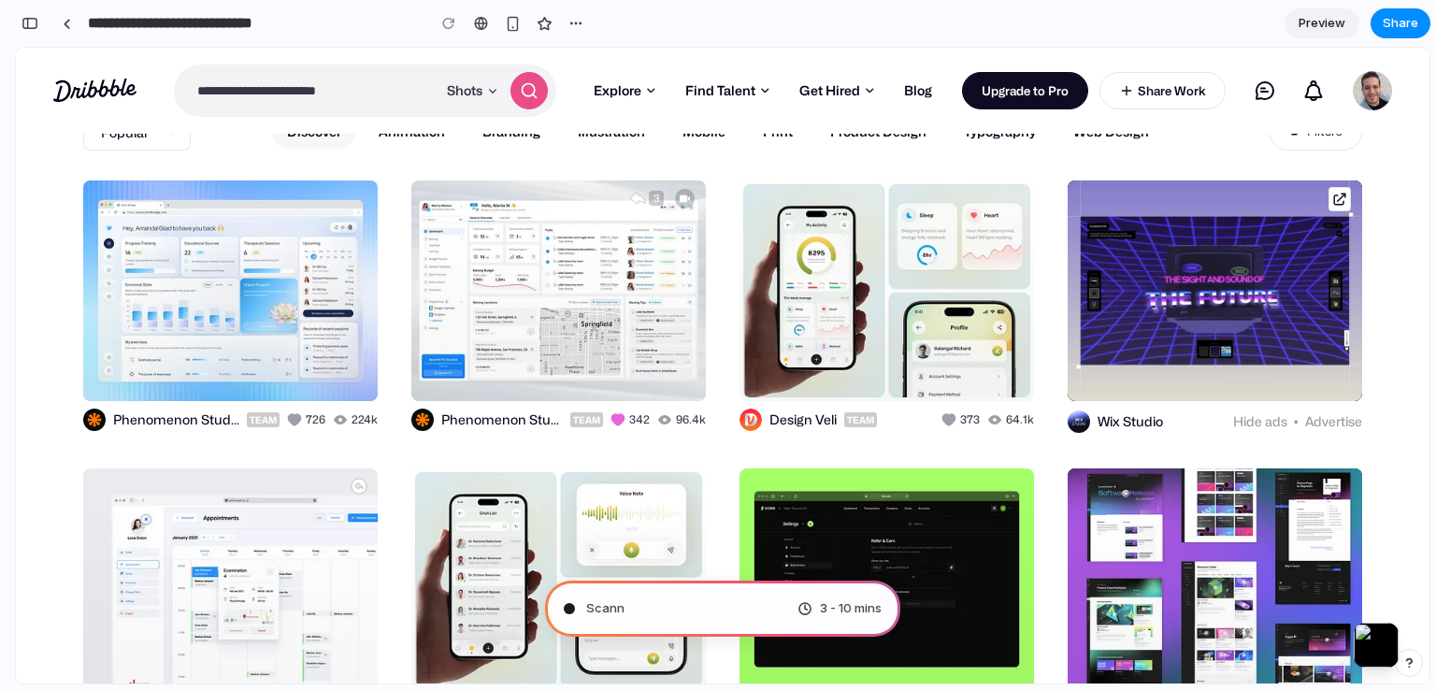
type input "**********"
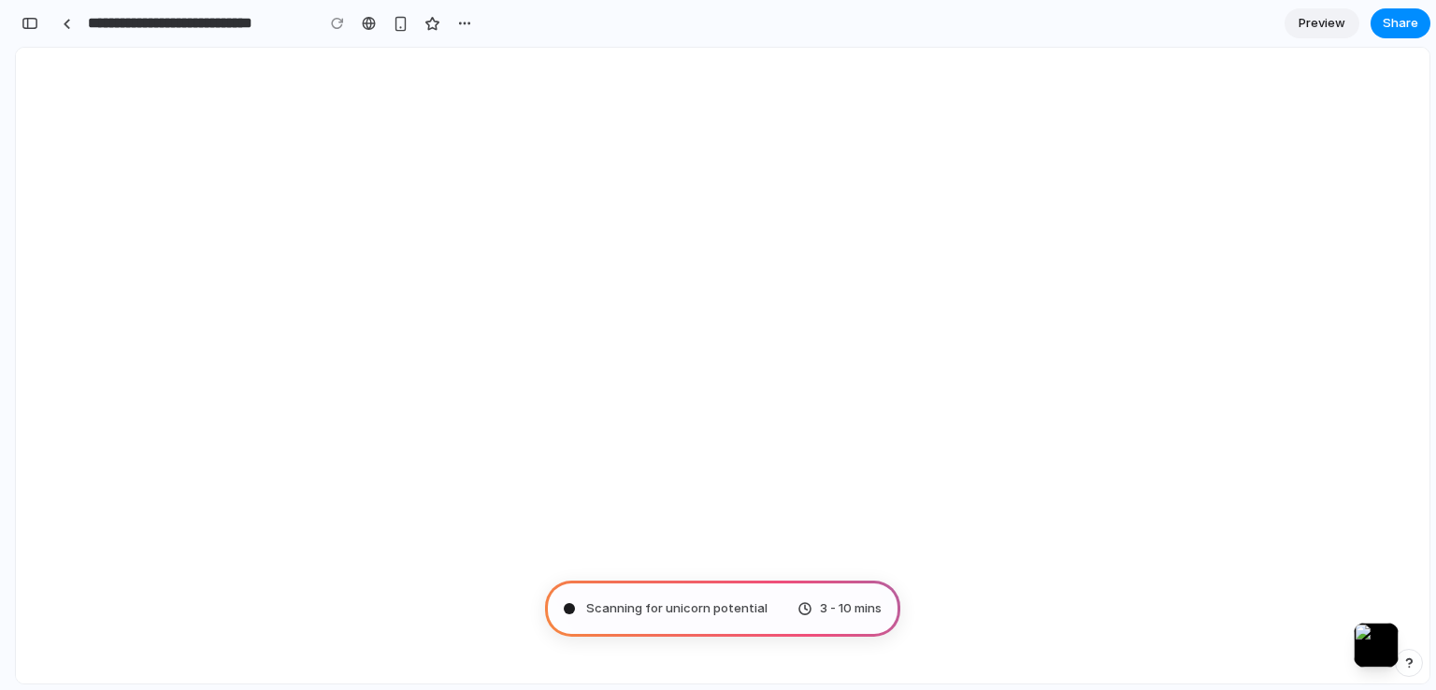
scroll to position [0, 0]
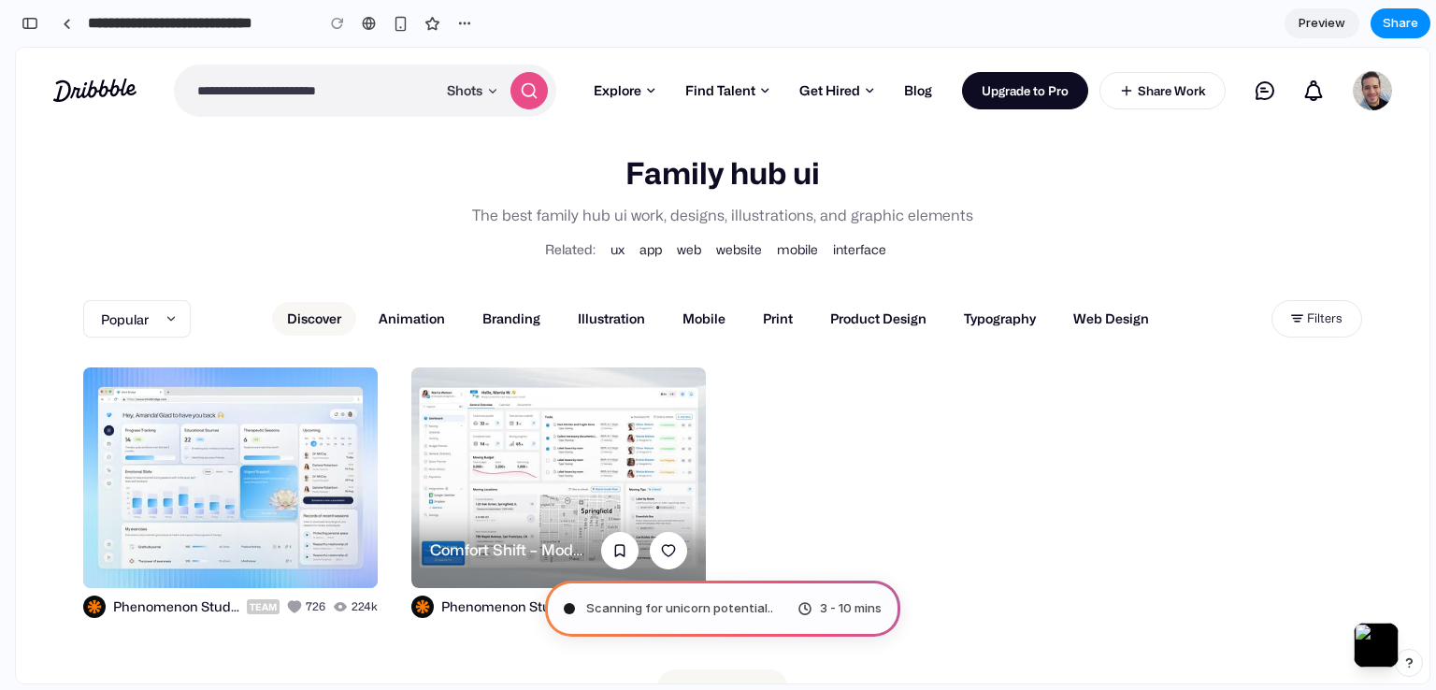
click at [592, 418] on link at bounding box center [558, 477] width 295 height 221
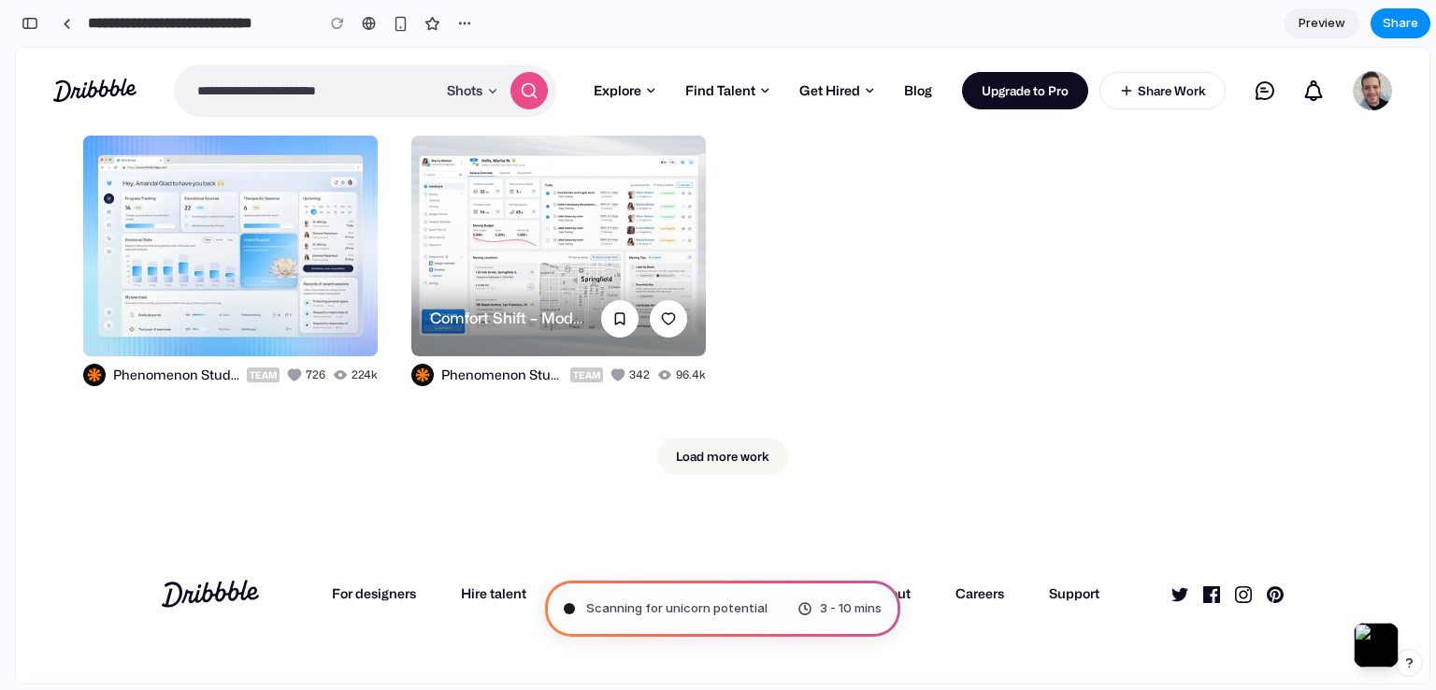
scroll to position [281, 0]
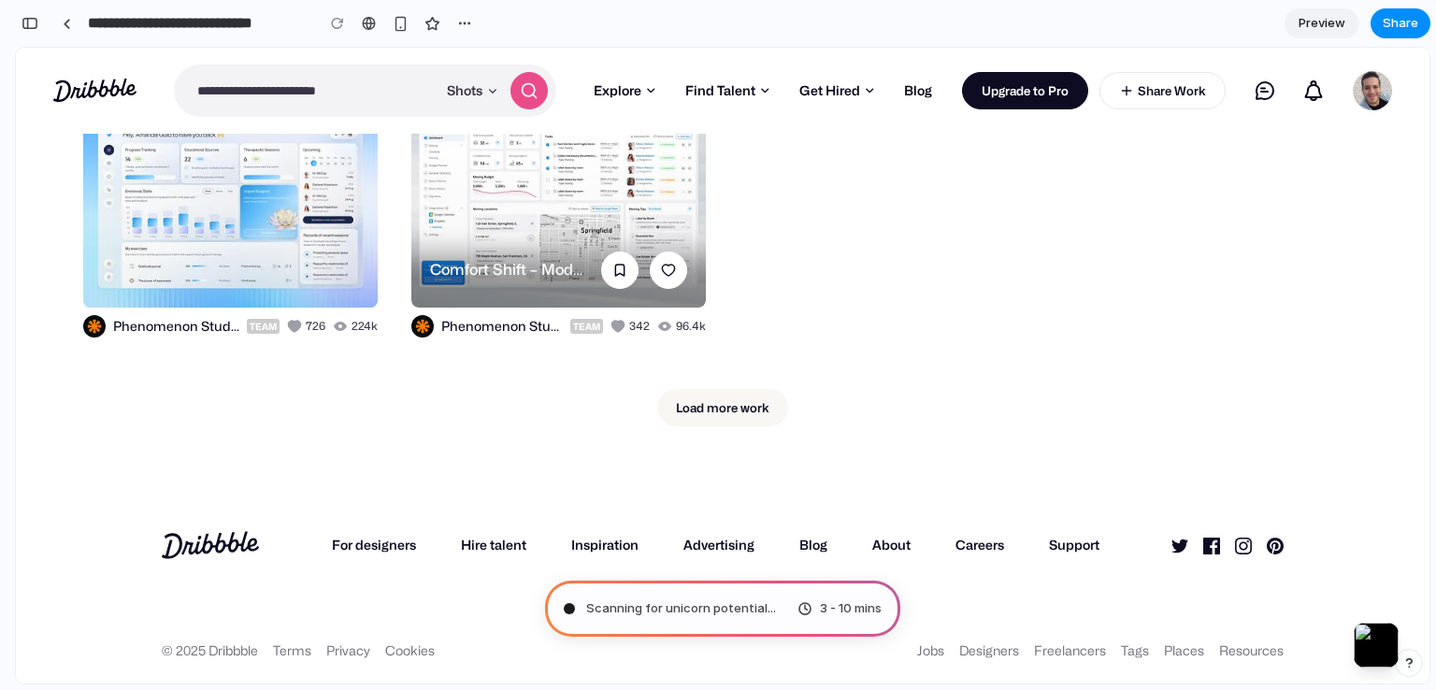
click at [496, 278] on link at bounding box center [558, 197] width 295 height 221
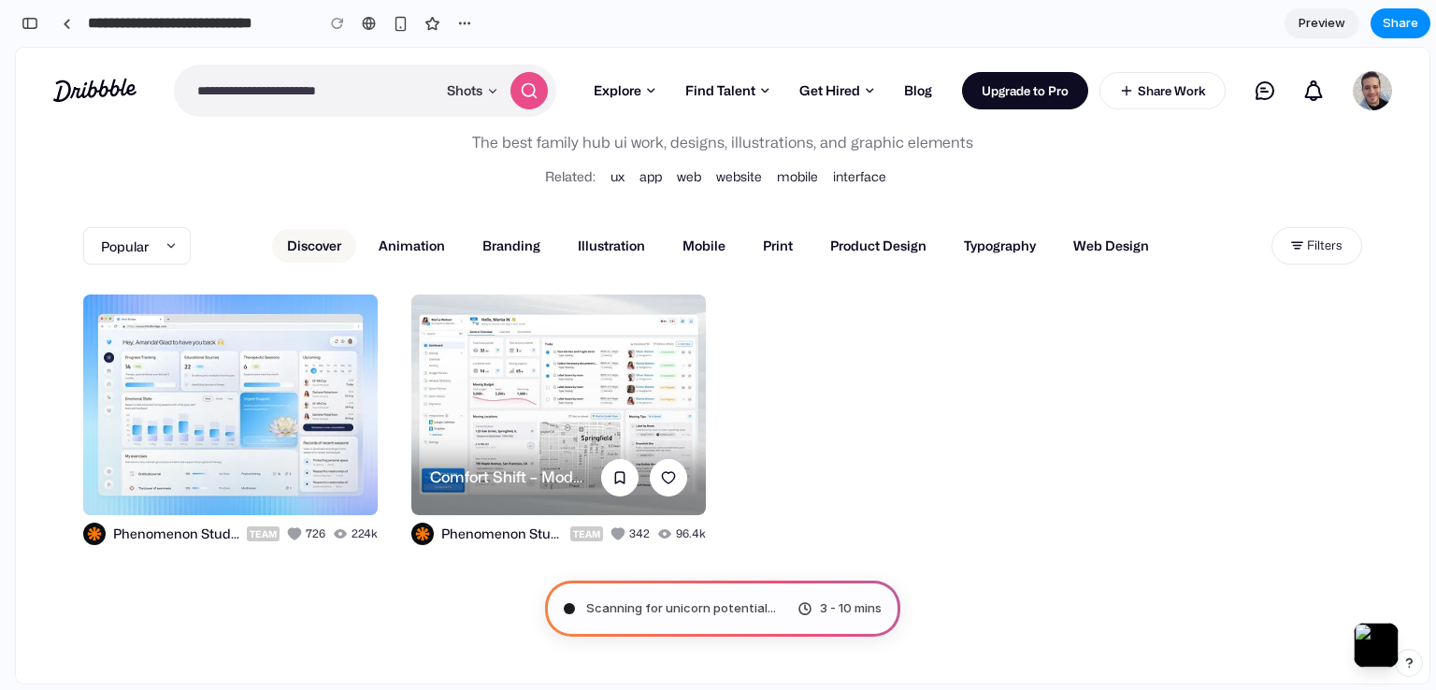
scroll to position [94, 0]
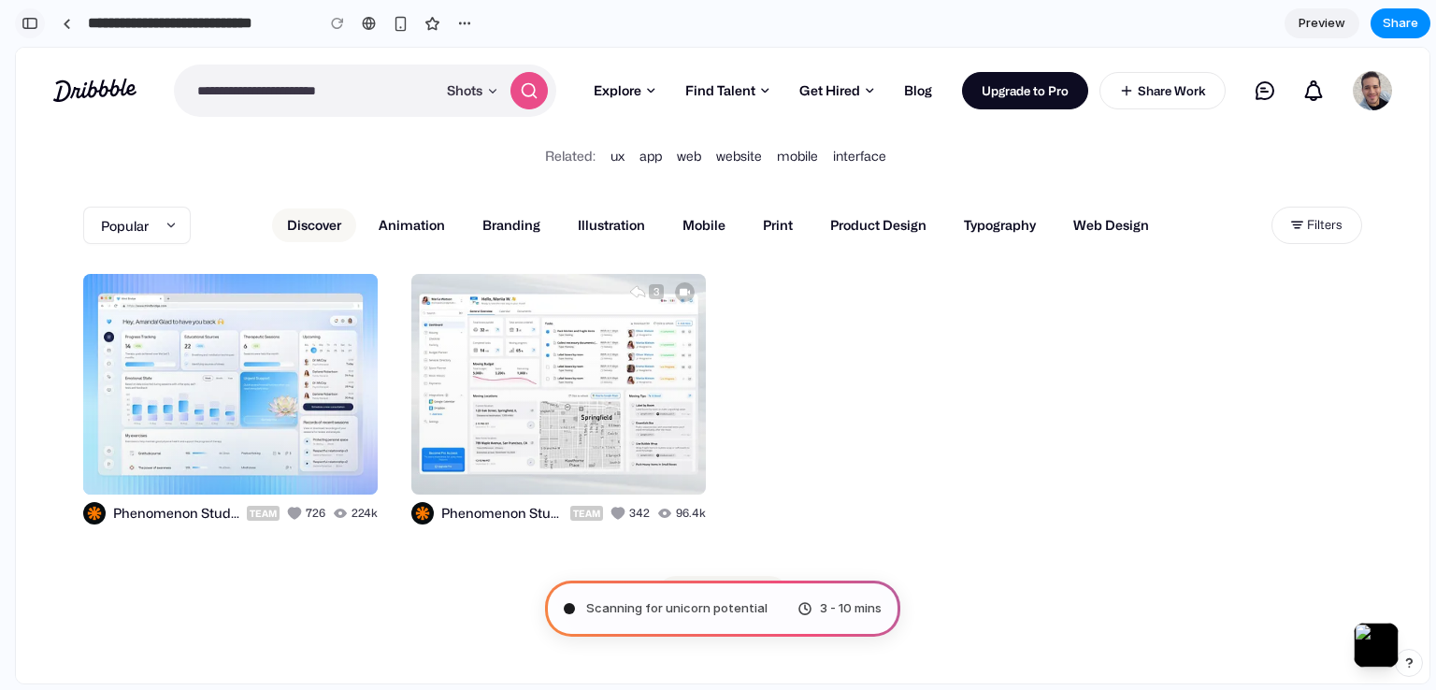
click at [34, 28] on div "button" at bounding box center [30, 23] width 17 height 13
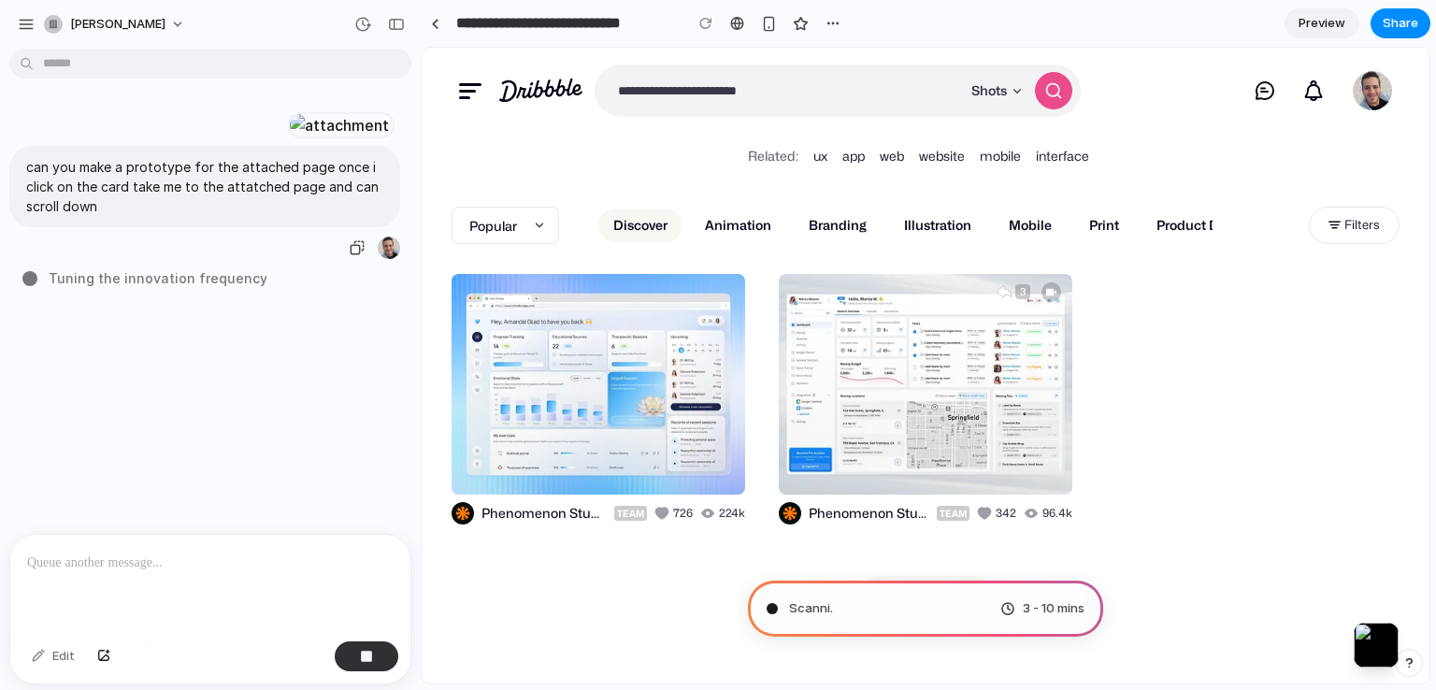
scroll to position [574, 0]
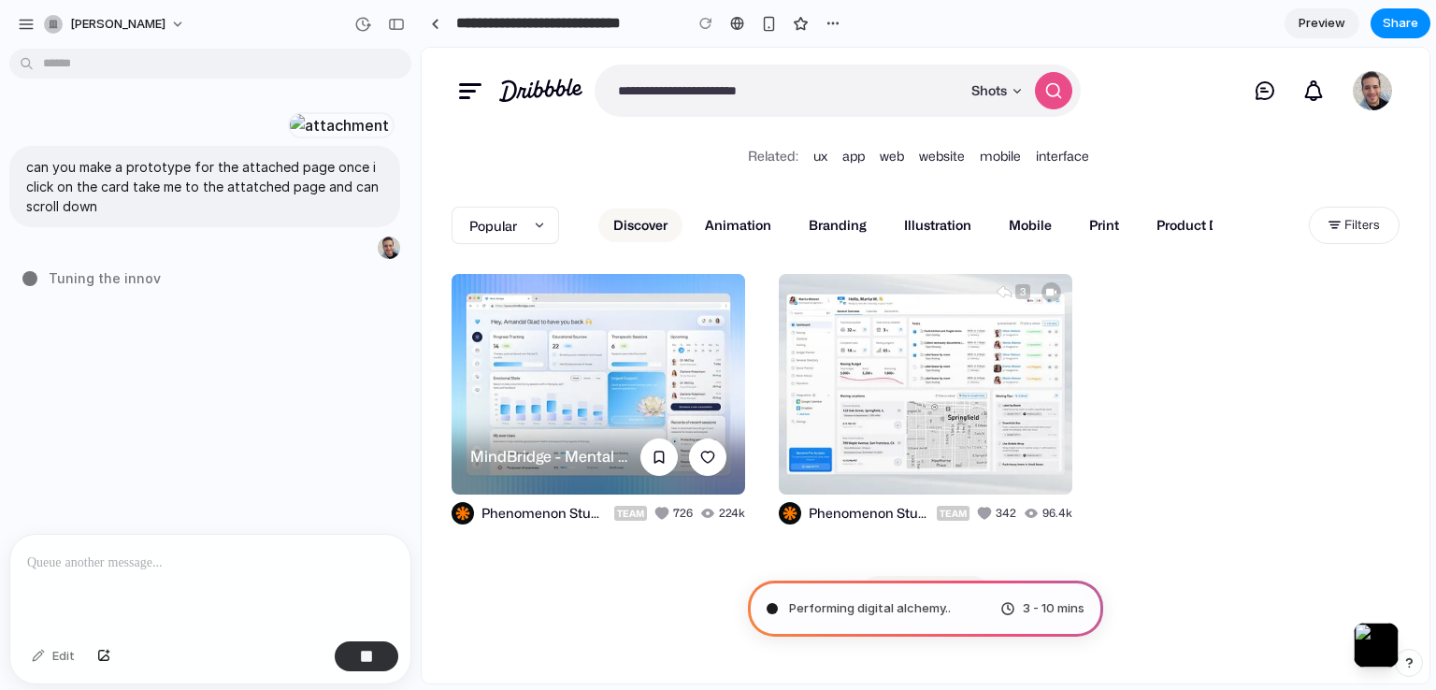
click at [562, 395] on link at bounding box center [599, 384] width 294 height 221
click at [520, 454] on link at bounding box center [599, 384] width 294 height 221
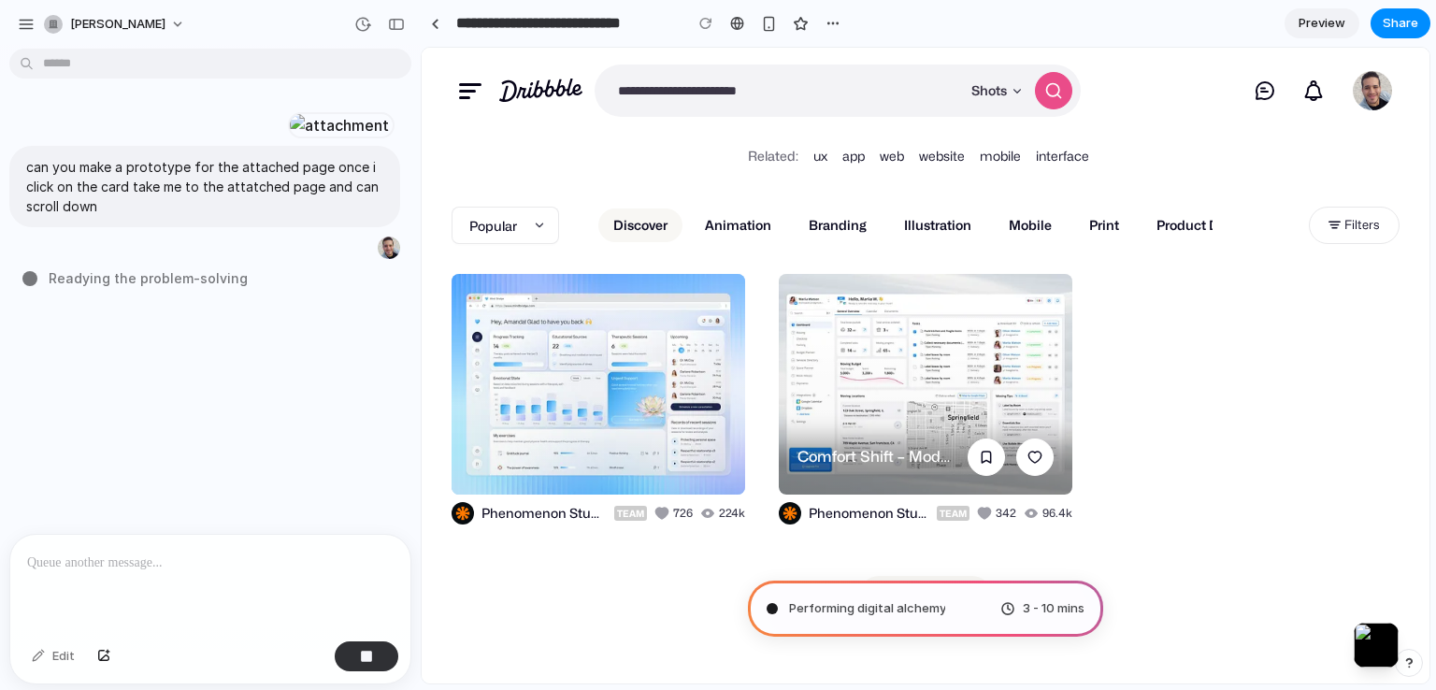
click at [846, 463] on link at bounding box center [926, 384] width 294 height 221
click at [834, 443] on link at bounding box center [926, 384] width 294 height 221
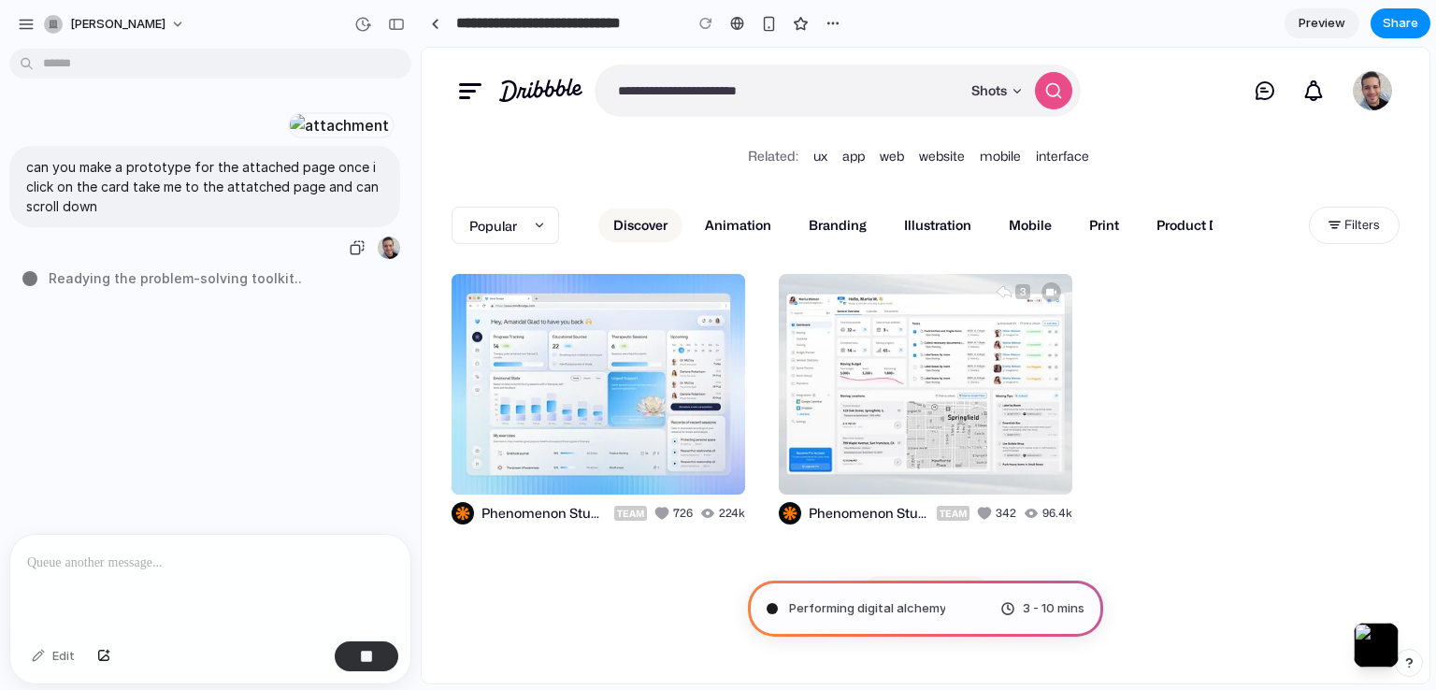
scroll to position [0, 0]
click at [1026, 223] on link "Mobile" at bounding box center [1030, 226] width 73 height 34
click at [959, 222] on link "Illustration" at bounding box center [937, 226] width 97 height 34
click at [883, 105] on input "search" at bounding box center [762, 90] width 333 height 50
click at [850, 92] on input "search" at bounding box center [762, 90] width 333 height 50
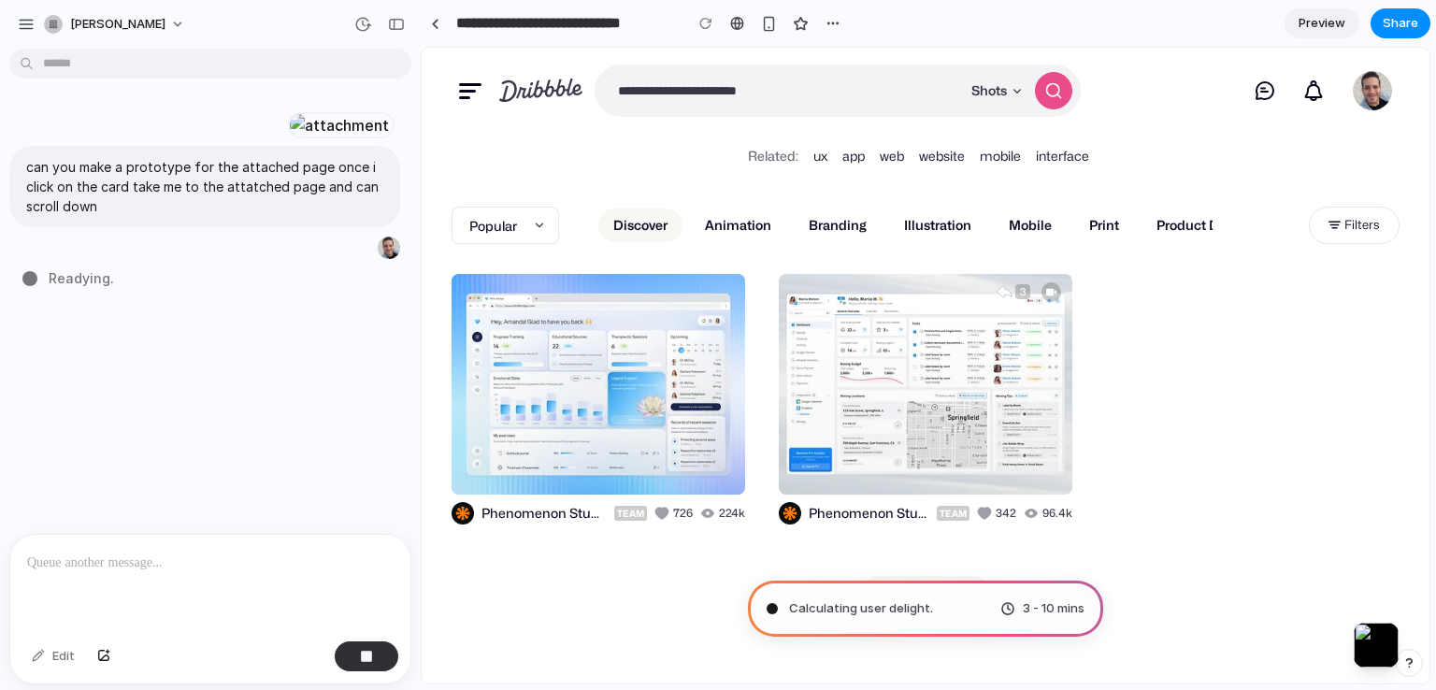
click at [562, 98] on icon "Dribbble: the community for graphic design" at bounding box center [540, 90] width 83 height 23
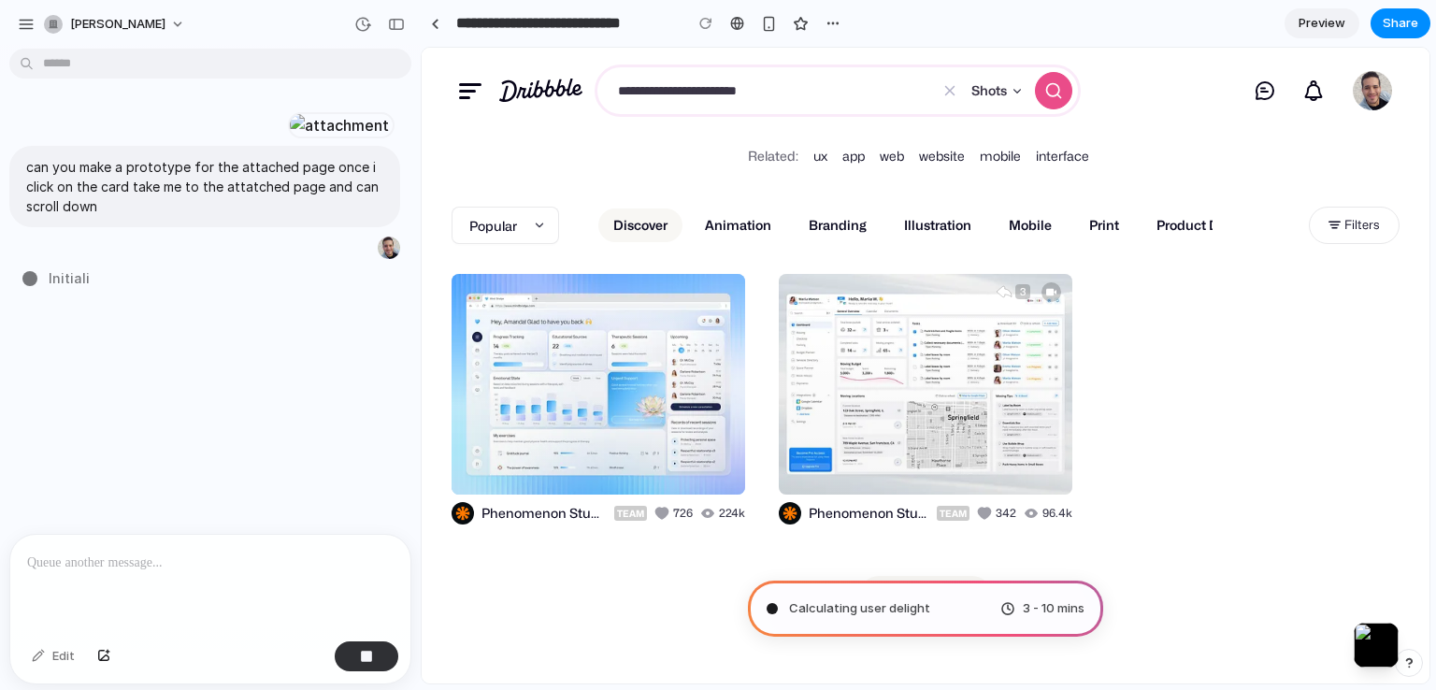
click at [651, 98] on input "search" at bounding box center [762, 90] width 333 height 50
click at [773, 159] on li "Related:" at bounding box center [773, 158] width 50 height 22
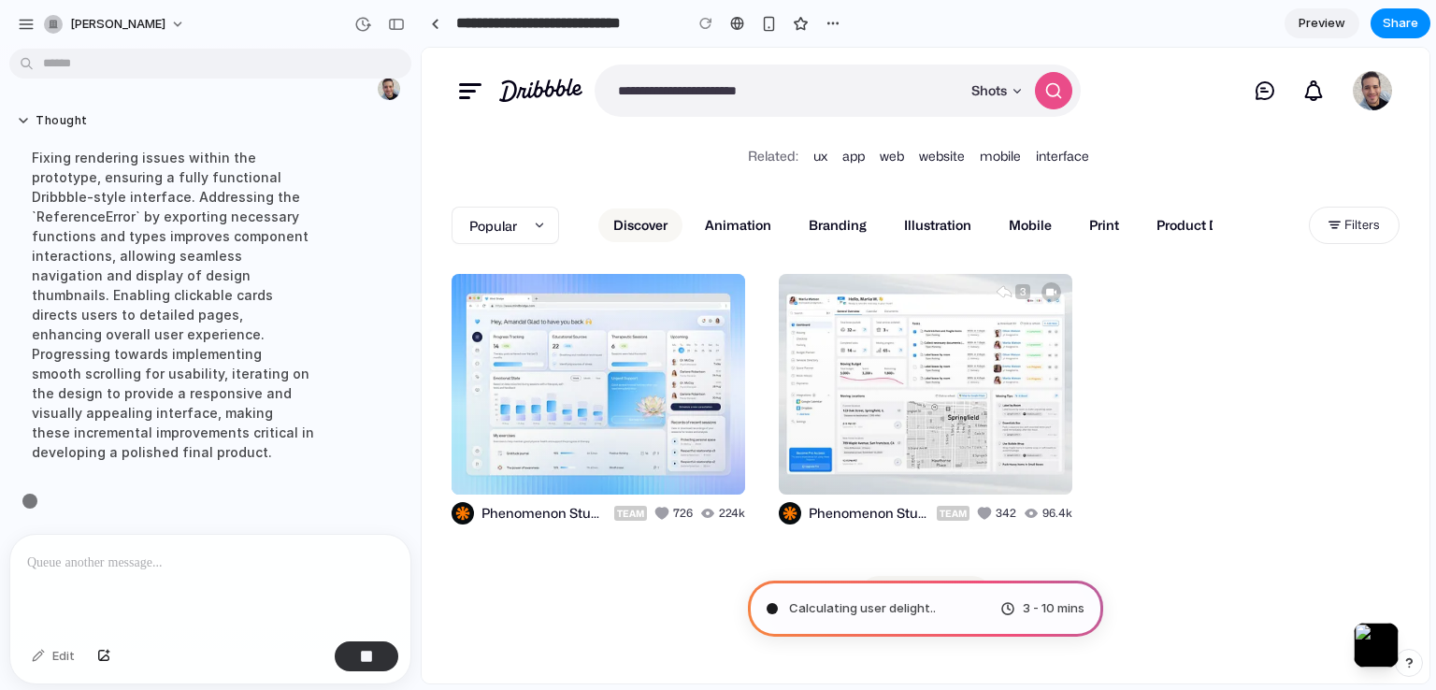
scroll to position [937, 0]
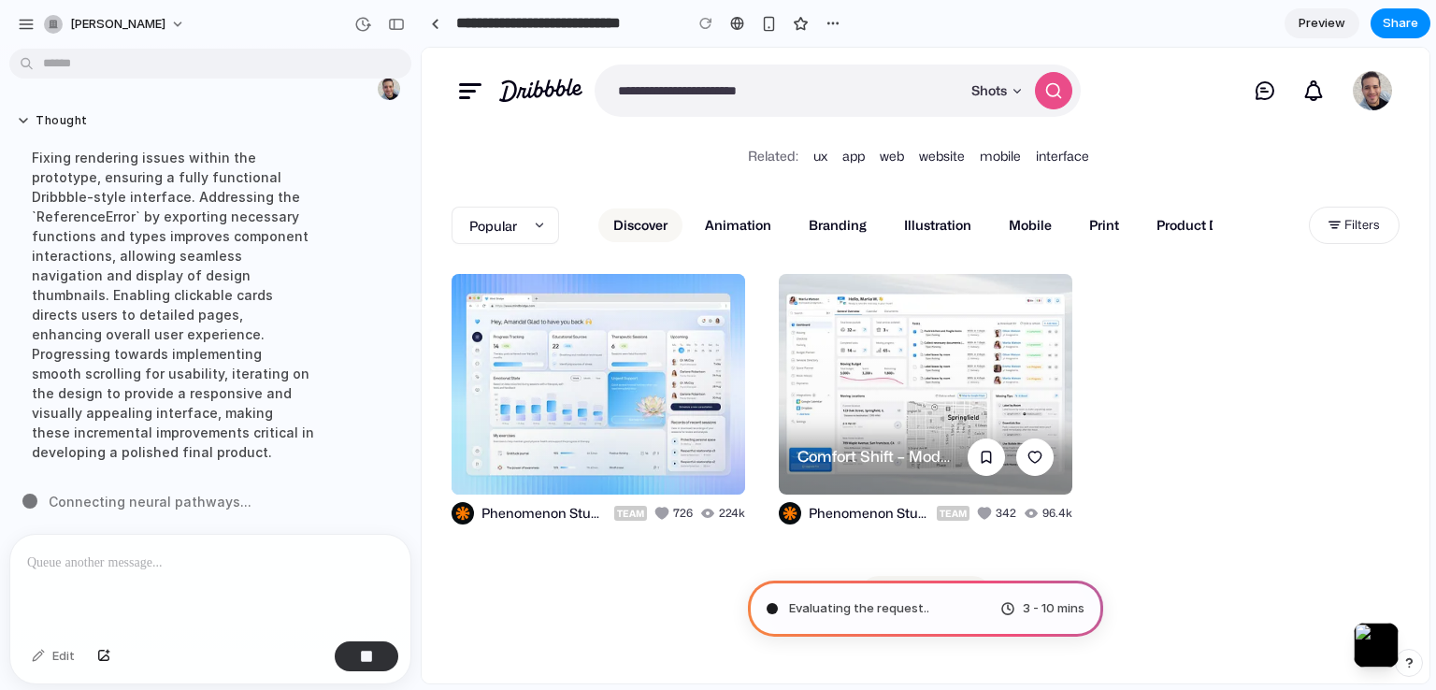
drag, startPoint x: 811, startPoint y: 359, endPoint x: 840, endPoint y: 406, distance: 55.0
click at [812, 359] on link at bounding box center [926, 384] width 294 height 221
click at [852, 454] on link at bounding box center [926, 384] width 294 height 221
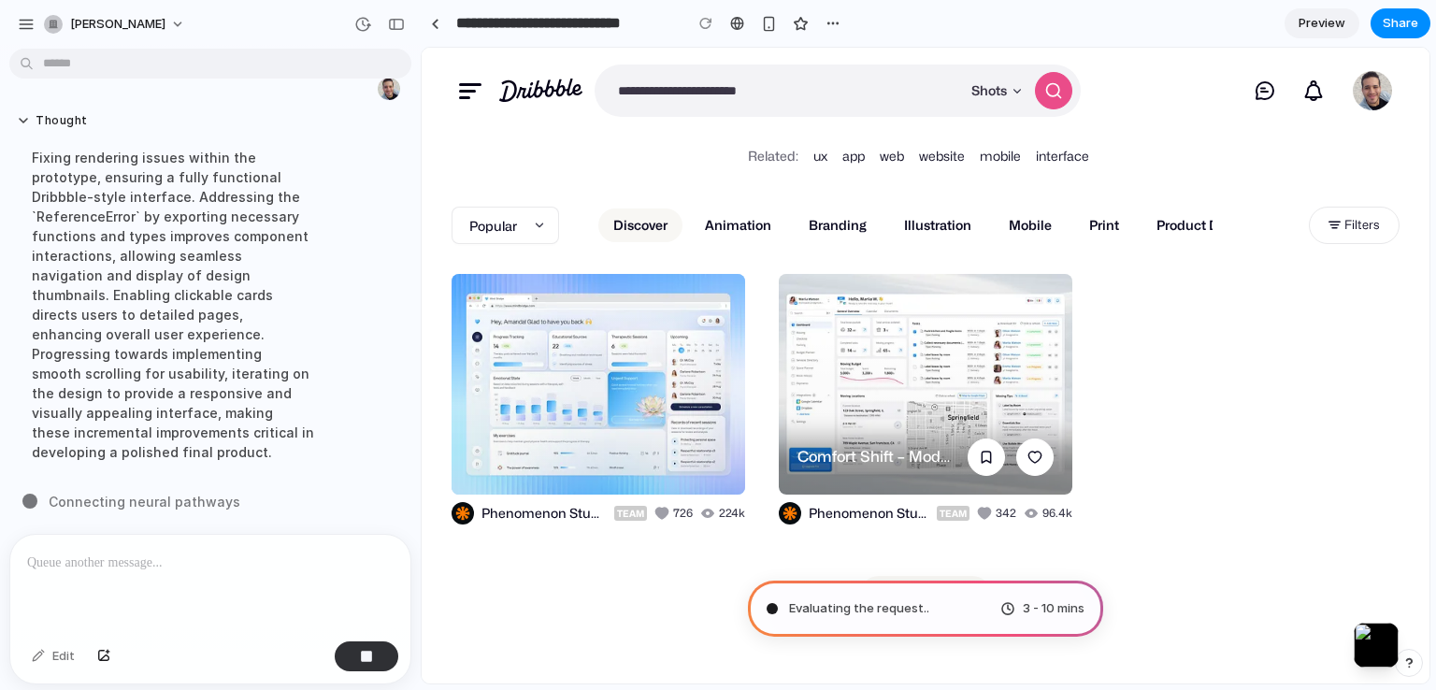
click at [844, 441] on link at bounding box center [926, 384] width 294 height 221
click at [860, 370] on link at bounding box center [926, 384] width 294 height 221
click at [861, 339] on link at bounding box center [926, 384] width 294 height 221
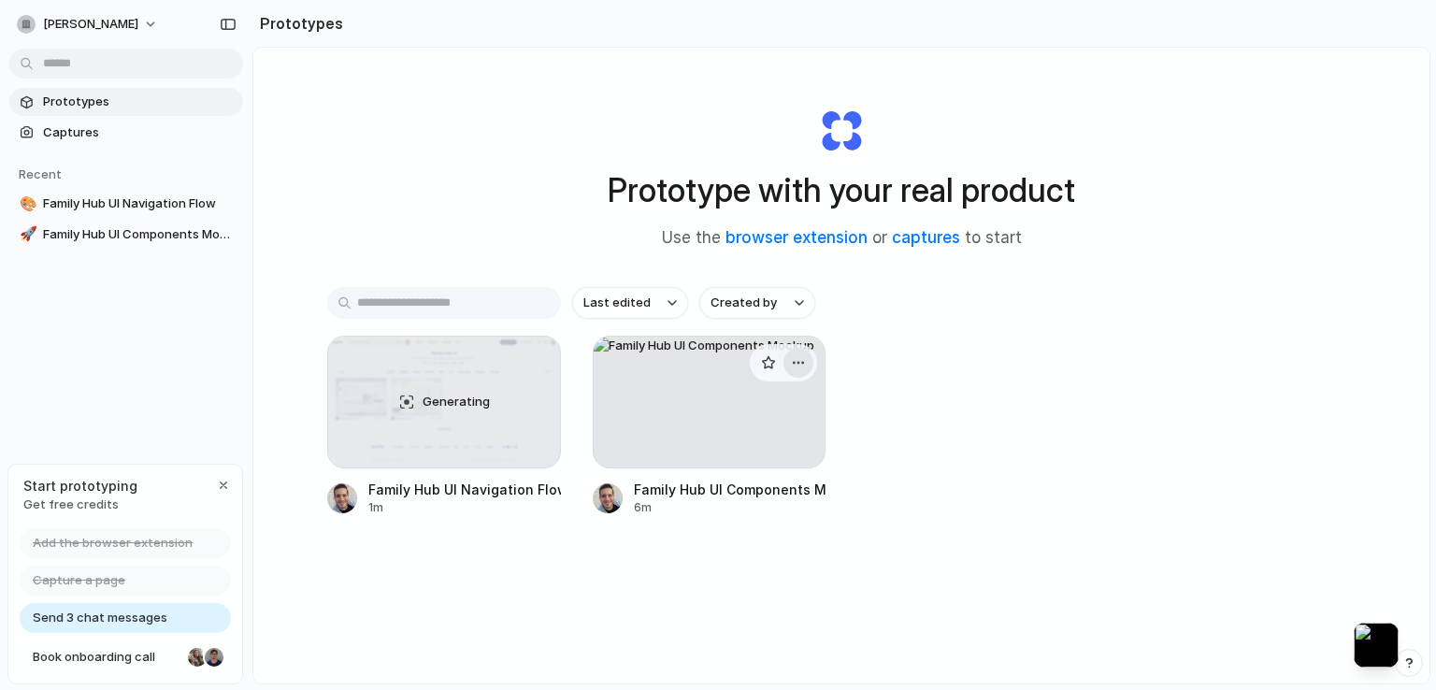
click at [788, 372] on button "button" at bounding box center [799, 363] width 30 height 30
click at [748, 494] on li "Delete" at bounding box center [741, 495] width 133 height 30
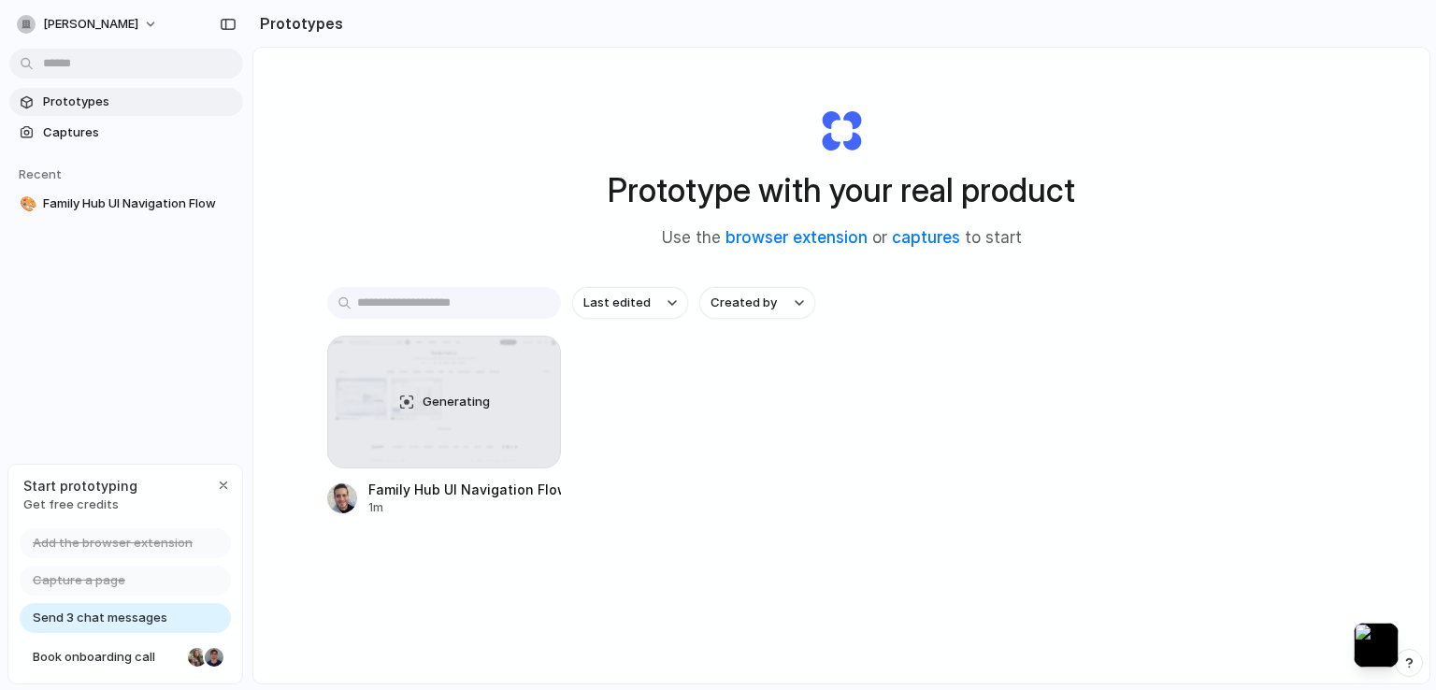
click at [650, 451] on div "Generating Family Hub UI Navigation Flow 1m" at bounding box center [841, 426] width 1029 height 180
